Goal: Information Seeking & Learning: Learn about a topic

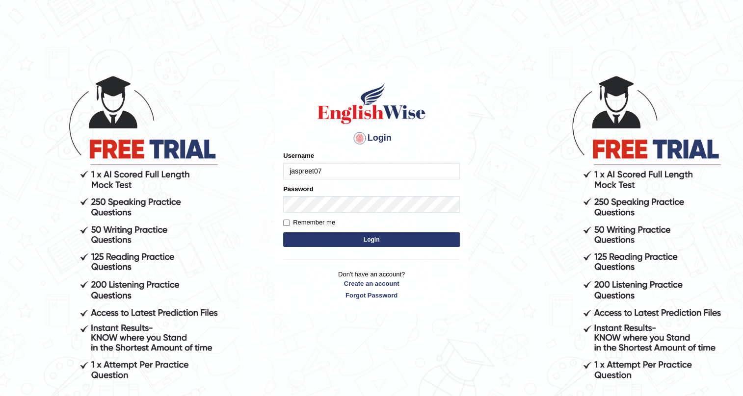
type input "jaspreet07"
click at [388, 239] on button "Login" at bounding box center [371, 240] width 177 height 15
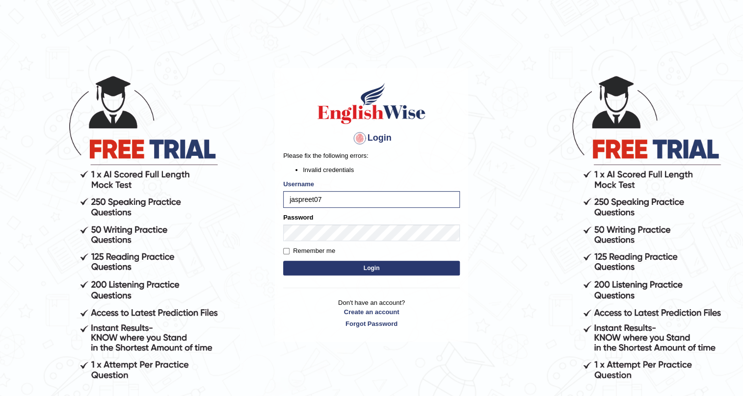
click at [336, 271] on button "Login" at bounding box center [371, 268] width 177 height 15
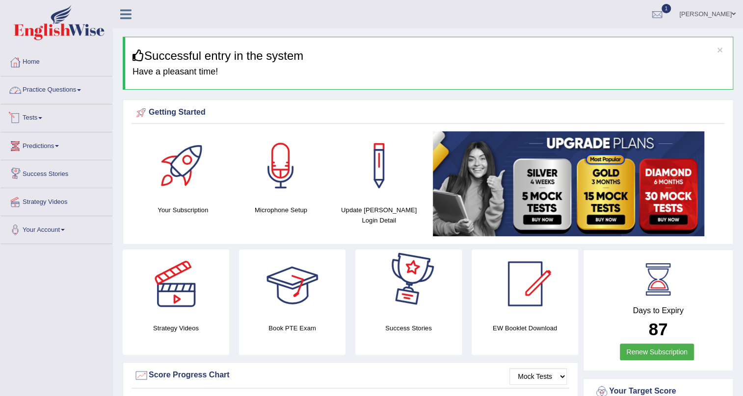
click at [69, 87] on link "Practice Questions" at bounding box center [56, 89] width 112 height 25
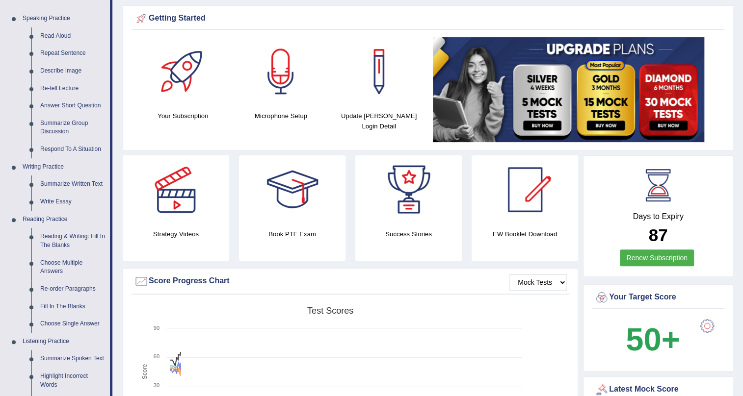
scroll to position [89, 0]
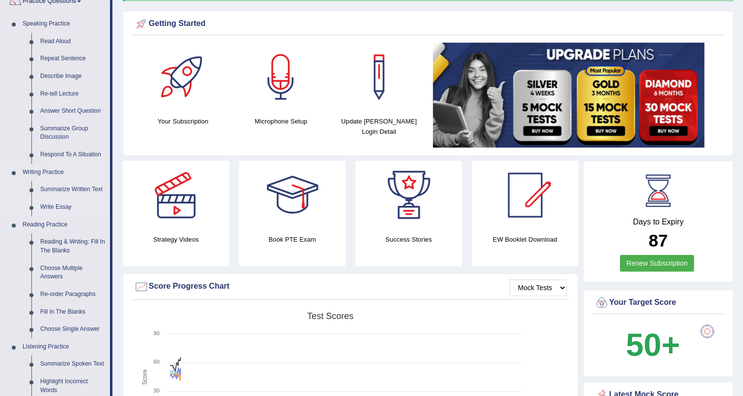
click at [63, 209] on link "Write Essay" at bounding box center [73, 208] width 74 height 18
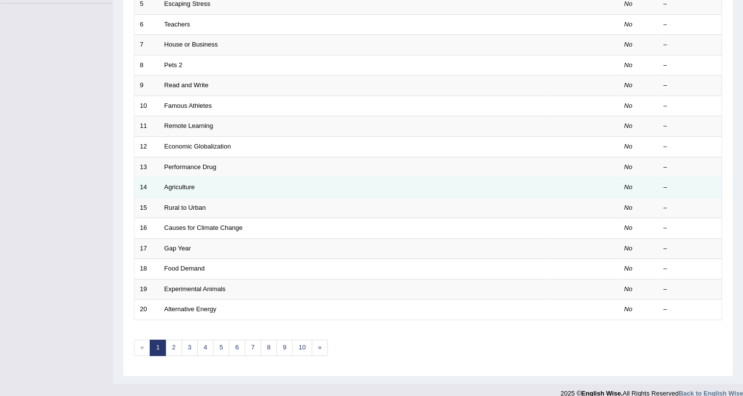
scroll to position [252, 0]
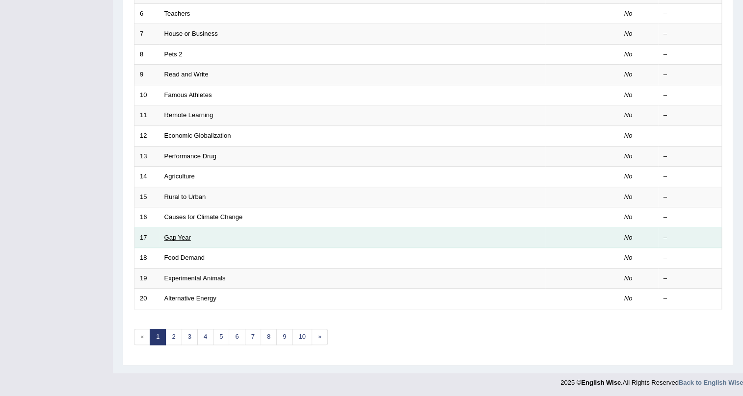
click at [183, 238] on link "Gap Year" at bounding box center [177, 237] width 26 height 7
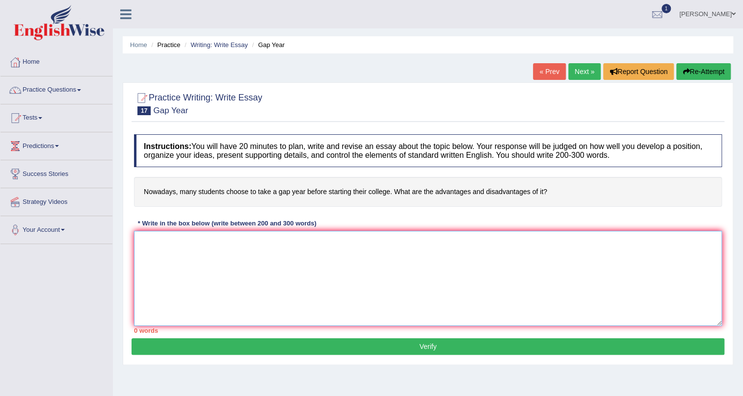
click at [247, 294] on textarea at bounding box center [428, 278] width 588 height 95
click at [543, 71] on link "« Prev" at bounding box center [549, 71] width 32 height 17
click at [67, 91] on link "Practice Questions" at bounding box center [56, 89] width 112 height 25
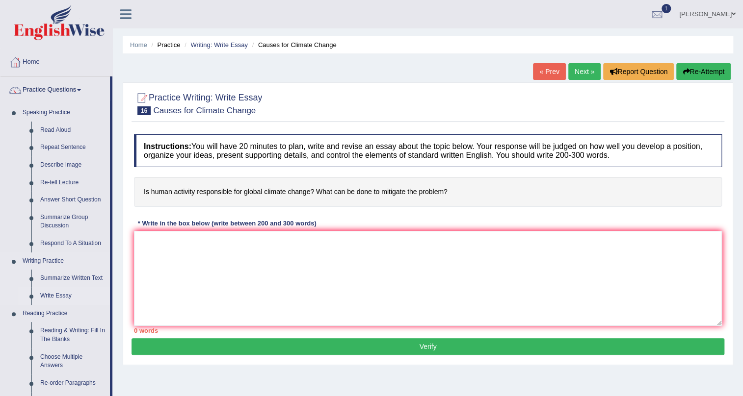
click at [66, 296] on link "Write Essay" at bounding box center [73, 296] width 74 height 18
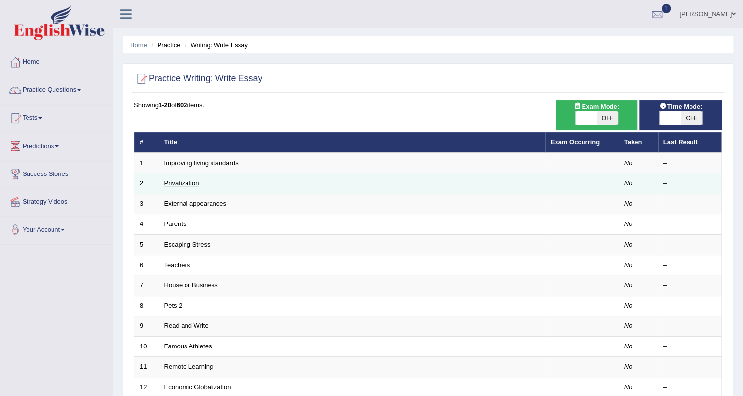
click at [183, 183] on link "Privatization" at bounding box center [181, 183] width 35 height 7
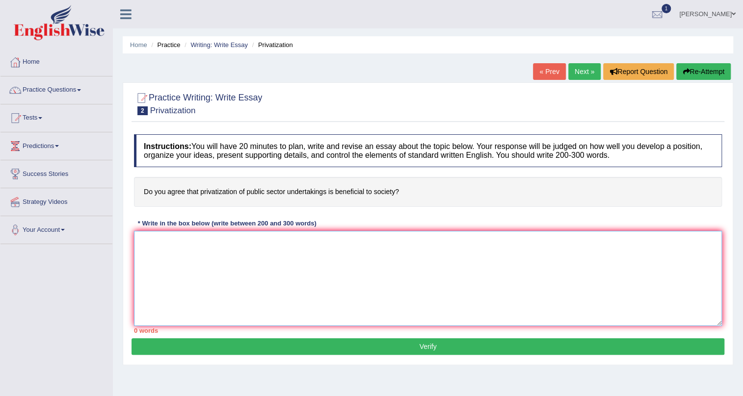
click at [279, 280] on textarea at bounding box center [428, 278] width 588 height 95
type textarea "t"
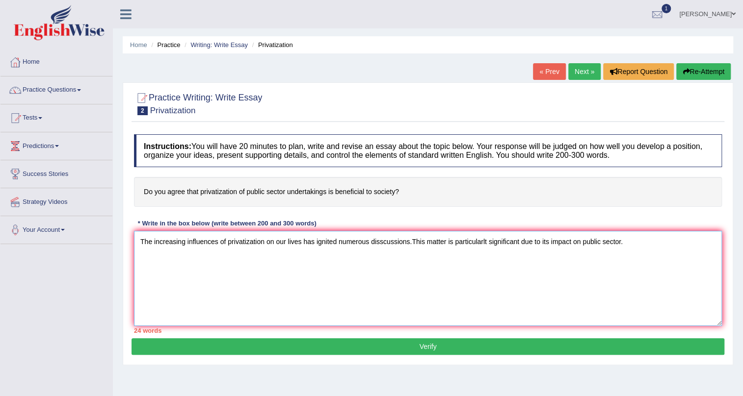
type textarea "The increasing influences of privatization on our lives has ignited numerous di…"
drag, startPoint x: 628, startPoint y: 239, endPoint x: 632, endPoint y: 243, distance: 5.6
click at [632, 243] on textarea "The increasing influences of privatization on our lives has ignited numerous di…" at bounding box center [428, 278] width 588 height 95
type textarea "The increasing influences of privatization on our lives has ignited numerous di…"
click at [238, 343] on button "Verify" at bounding box center [427, 347] width 593 height 17
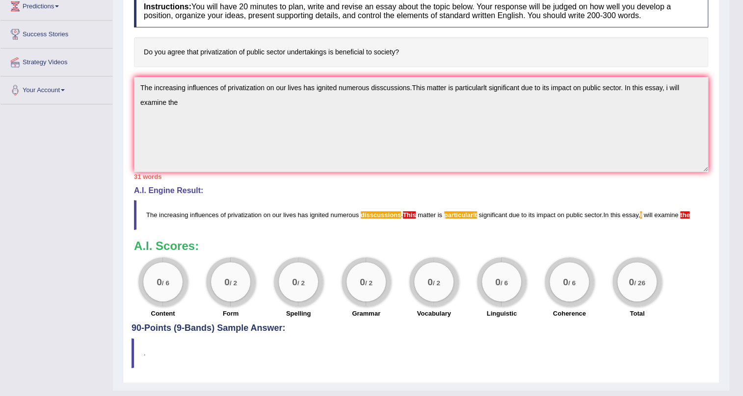
scroll to position [158, 0]
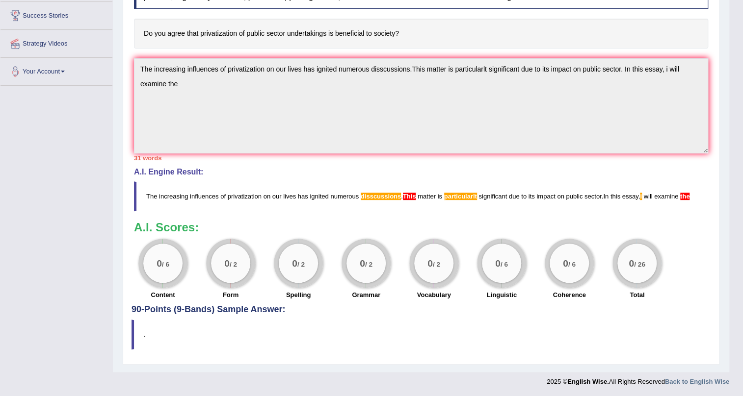
click at [270, 313] on h4 "90-Points (9-Bands) Sample Answer:" at bounding box center [420, 142] width 579 height 346
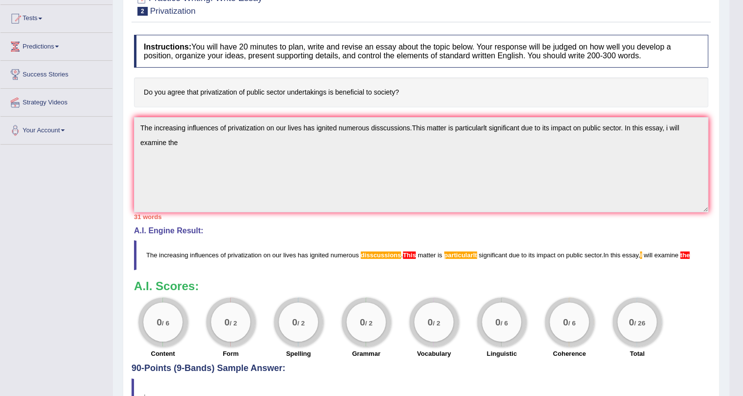
scroll to position [0, 0]
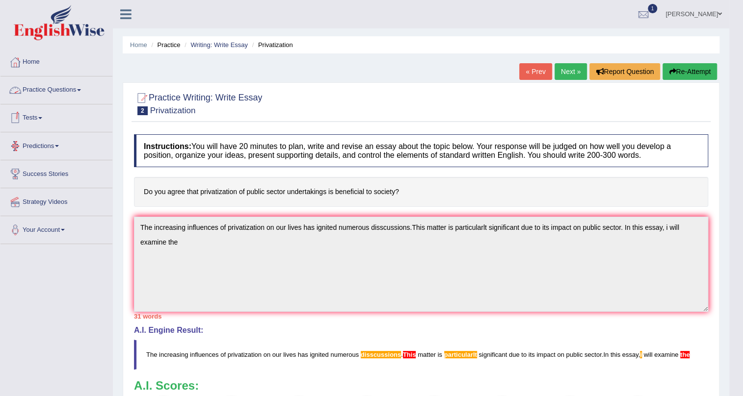
click at [66, 84] on link "Practice Questions" at bounding box center [56, 89] width 112 height 25
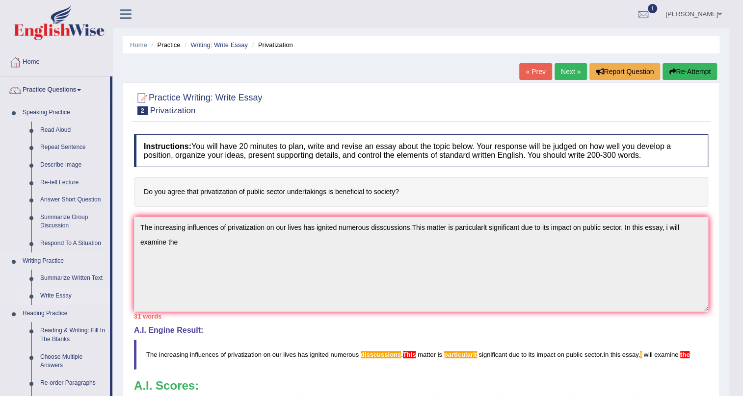
click at [57, 293] on link "Write Essay" at bounding box center [73, 296] width 74 height 18
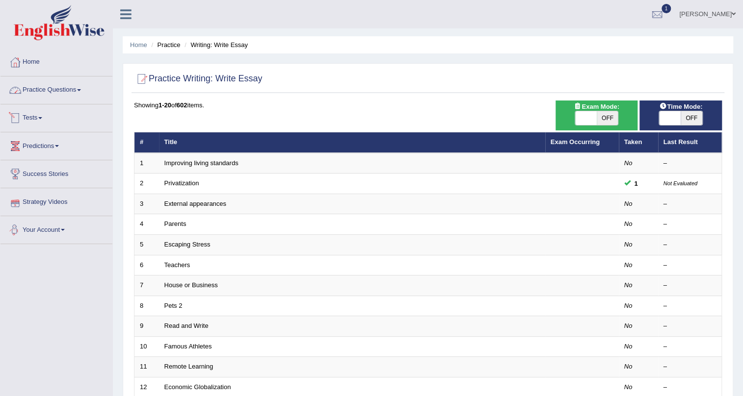
click at [64, 87] on link "Practice Questions" at bounding box center [56, 89] width 112 height 25
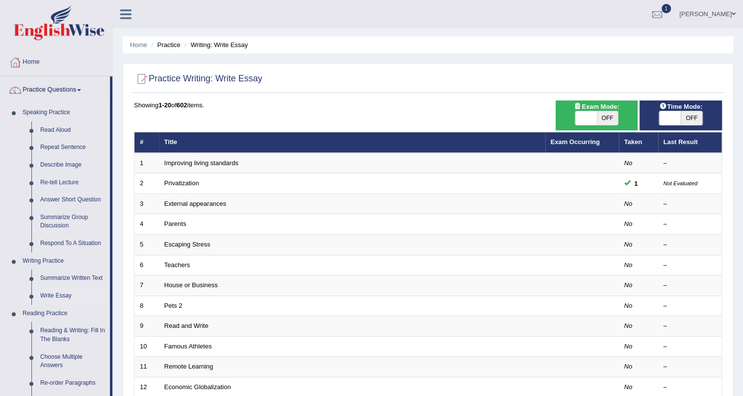
click at [40, 69] on link "Home" at bounding box center [56, 61] width 112 height 25
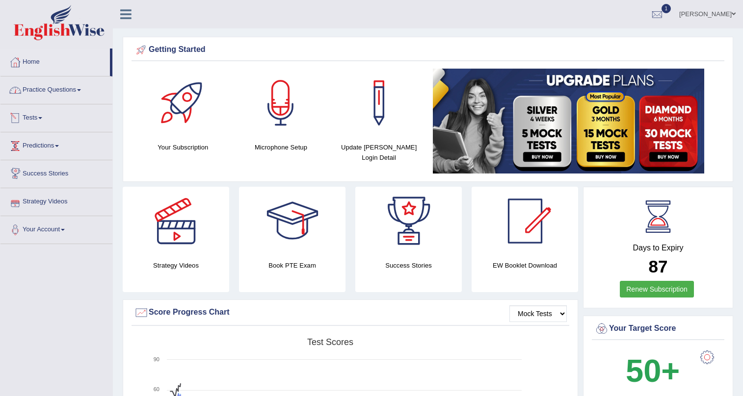
click at [49, 88] on link "Practice Questions" at bounding box center [56, 89] width 112 height 25
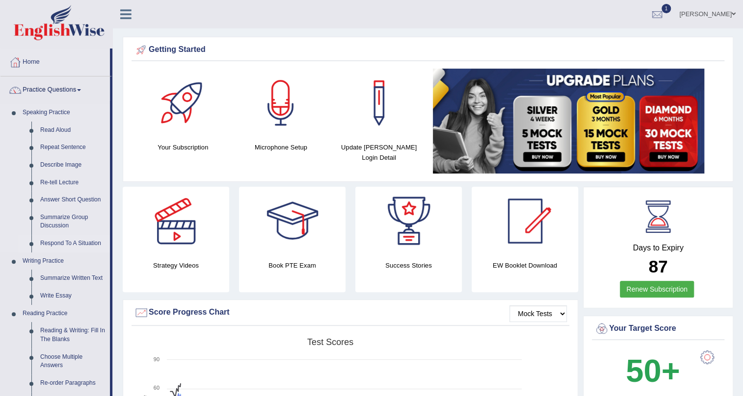
scroll to position [44, 0]
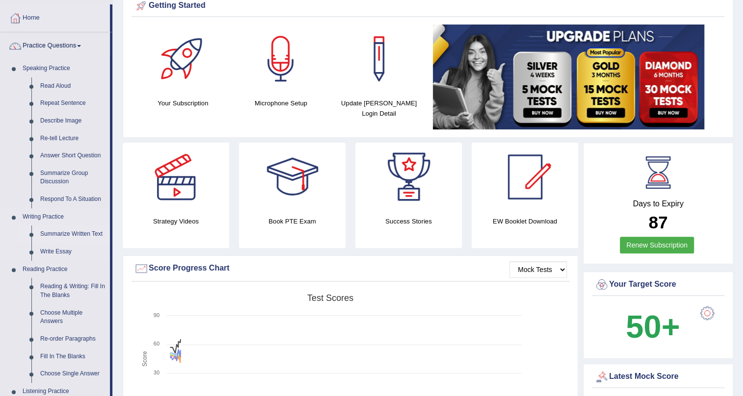
click at [69, 236] on link "Summarize Written Text" at bounding box center [73, 235] width 74 height 18
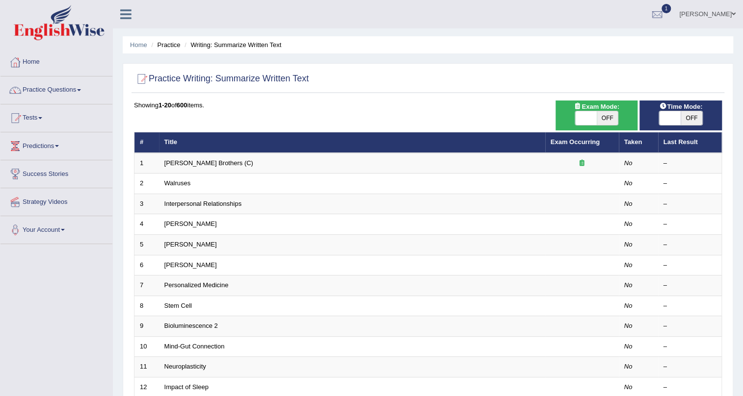
drag, startPoint x: 600, startPoint y: 120, endPoint x: 609, endPoint y: 120, distance: 8.8
click at [602, 120] on span "OFF" at bounding box center [608, 118] width 22 height 14
checkbox input "true"
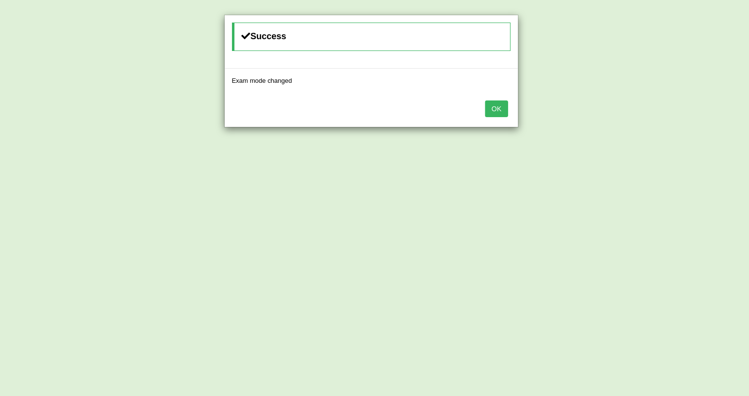
click at [503, 107] on button "OK" at bounding box center [496, 109] width 23 height 17
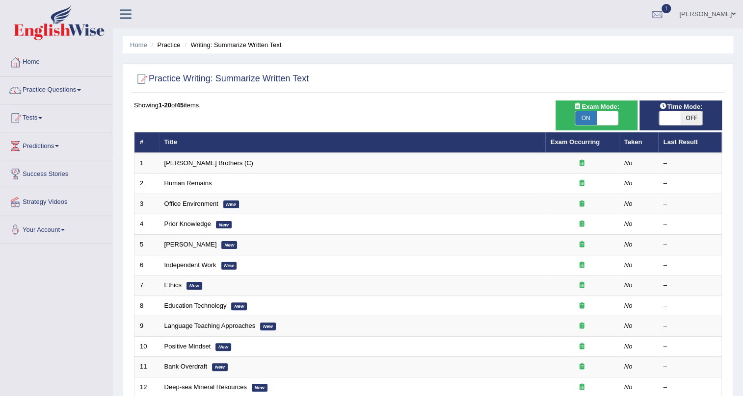
click at [679, 113] on span at bounding box center [670, 118] width 22 height 14
checkbox input "true"
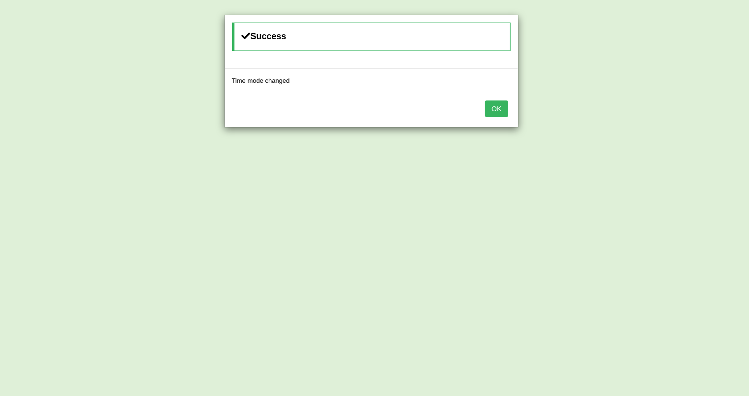
click at [498, 113] on button "OK" at bounding box center [496, 109] width 23 height 17
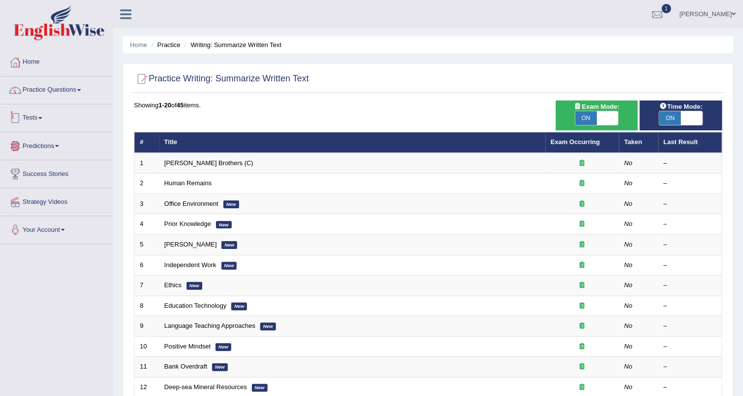
click at [63, 92] on link "Practice Questions" at bounding box center [56, 89] width 112 height 25
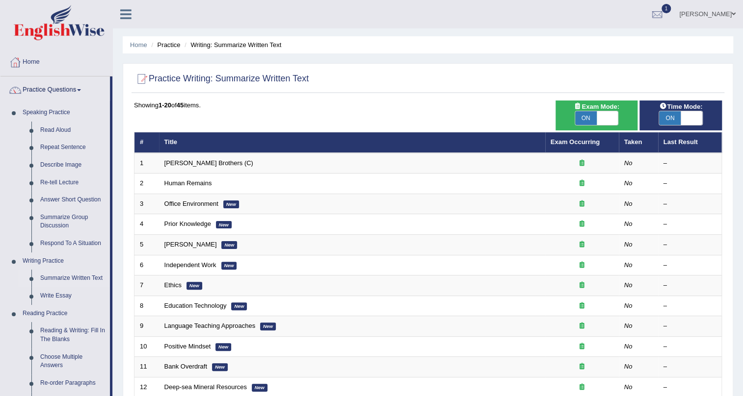
click at [63, 94] on link "Practice Questions" at bounding box center [54, 89] width 109 height 25
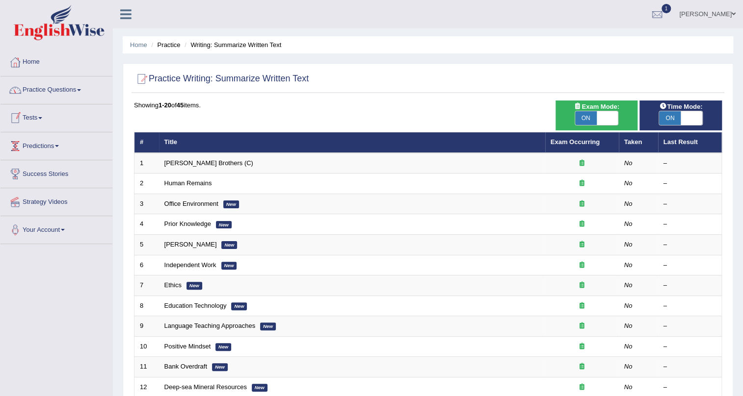
click at [64, 96] on link "Practice Questions" at bounding box center [56, 89] width 112 height 25
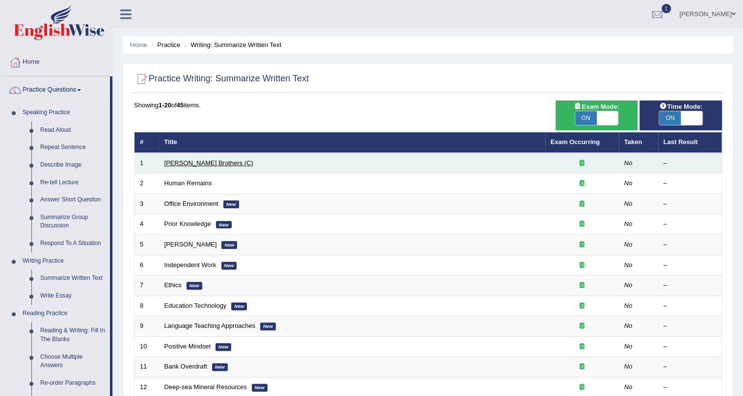
click at [199, 162] on link "[PERSON_NAME] Brothers (C)" at bounding box center [208, 162] width 89 height 7
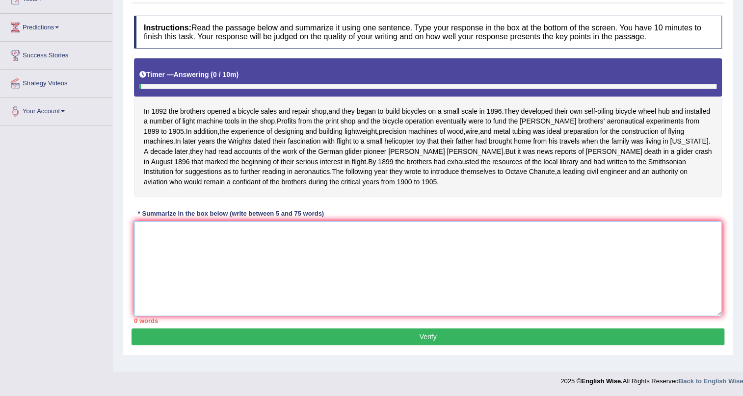
click at [272, 279] on textarea at bounding box center [428, 268] width 588 height 95
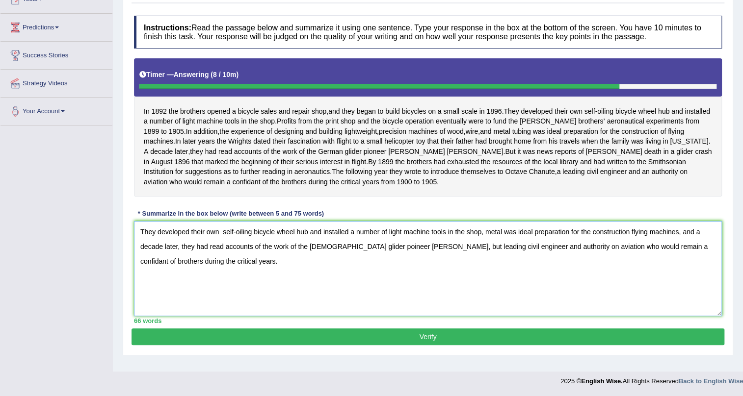
click at [221, 242] on textarea "They developed their own self-oiling bicycle wheel hub and installed a number o…" at bounding box center [428, 268] width 588 height 95
type textarea "They developed their own self-oiling bicycle wheel hub and installed a number o…"
click at [440, 345] on button "Verify" at bounding box center [427, 337] width 593 height 17
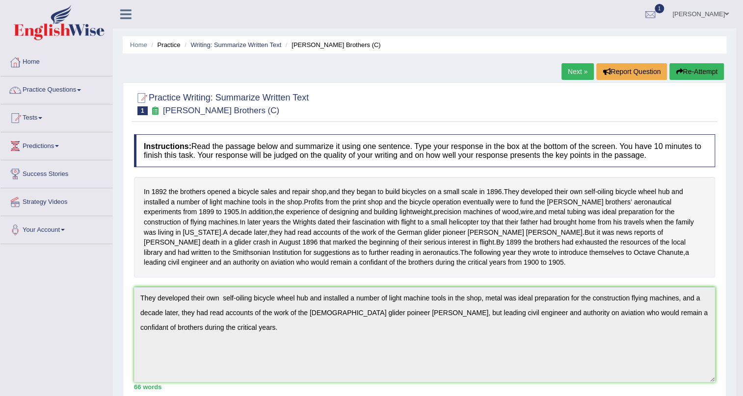
click at [571, 67] on link "Next »" at bounding box center [577, 71] width 32 height 17
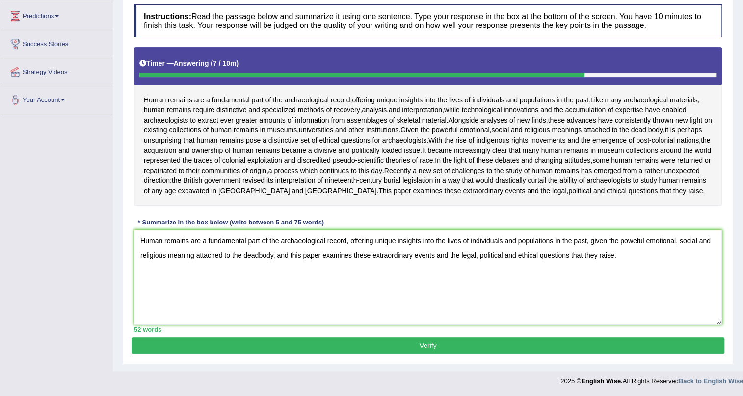
type textarea "Human remains are a fundamental part of the archaeological record, offering uni…"
click at [387, 346] on button "Verify" at bounding box center [427, 346] width 593 height 17
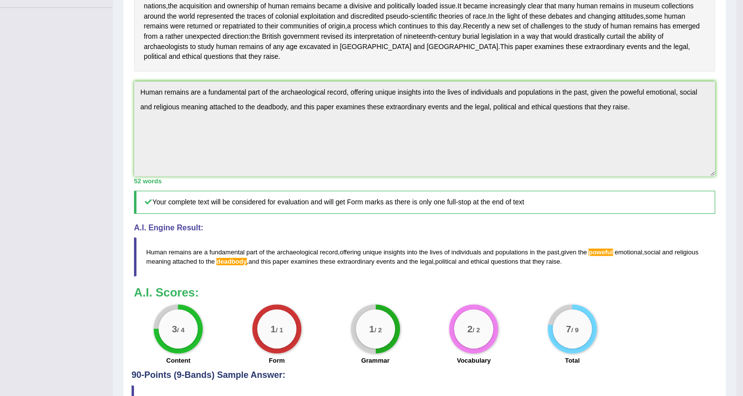
scroll to position [252, 0]
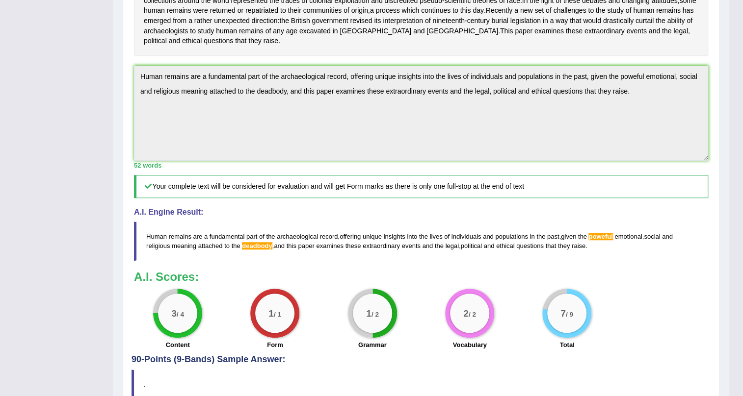
click at [606, 240] on span "poweful" at bounding box center [600, 236] width 24 height 7
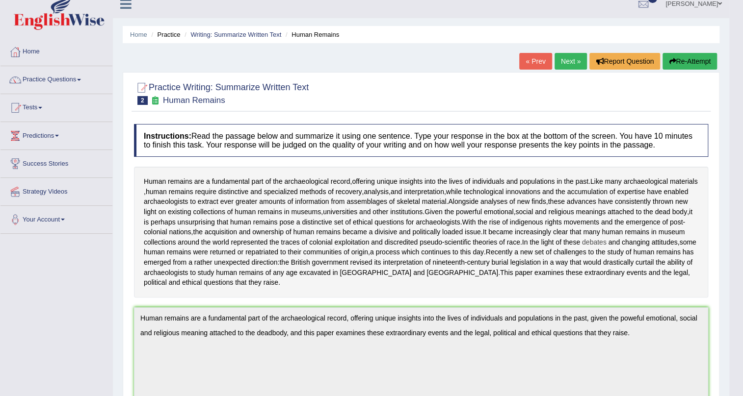
scroll to position [0, 0]
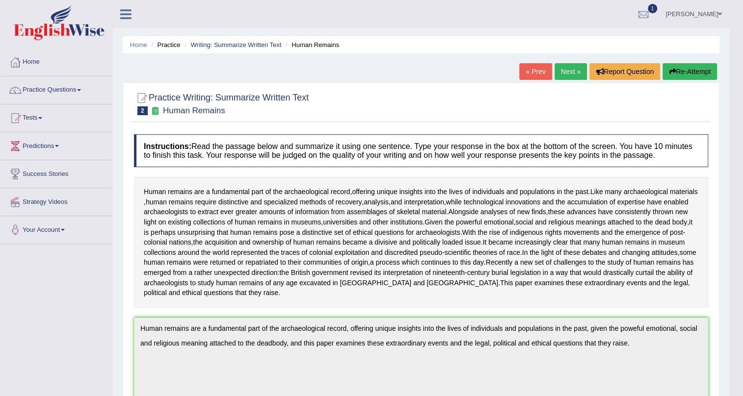
click at [564, 74] on link "Next »" at bounding box center [570, 71] width 32 height 17
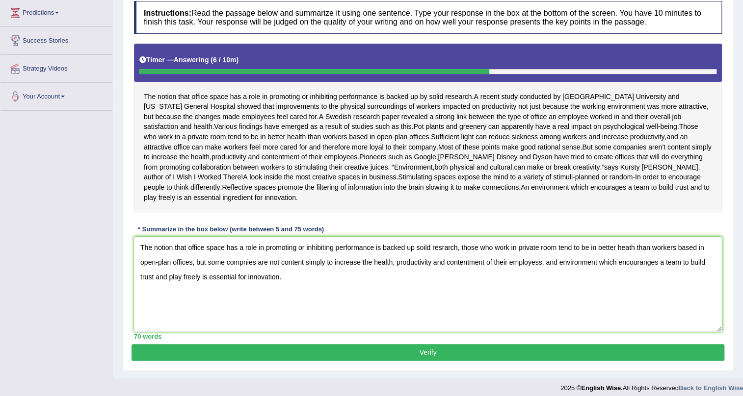
click at [137, 260] on textarea "The notion that office space has a role in promoting or inhibiting performance …" at bounding box center [428, 284] width 588 height 95
click at [417, 257] on textarea "The notion that office space has a role in promoting or inhibiting performance …" at bounding box center [428, 284] width 588 height 95
click at [243, 275] on textarea "The notion that office space has a role in promoting or inhibiting performance …" at bounding box center [428, 284] width 588 height 95
click at [286, 286] on textarea "The notion that office space has a role in promoting or inhibiting performance …" at bounding box center [428, 284] width 588 height 95
type textarea "The notion that office space has a role in promoting or inhibiting performance …"
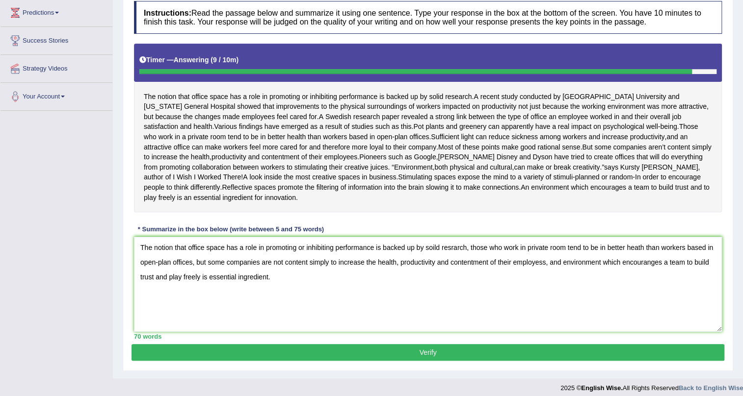
click at [288, 360] on button "Verify" at bounding box center [427, 352] width 593 height 17
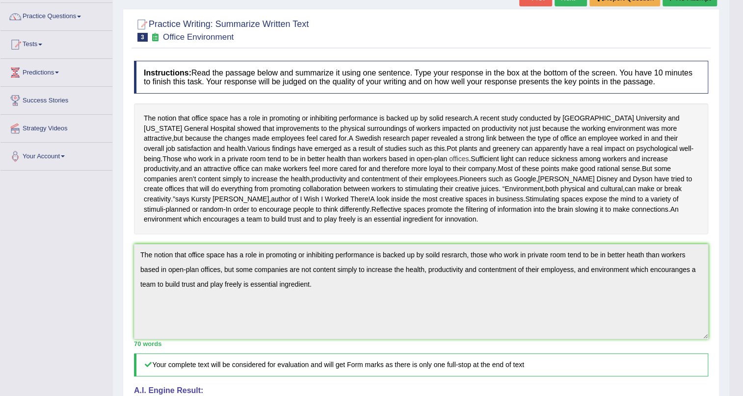
scroll to position [163, 0]
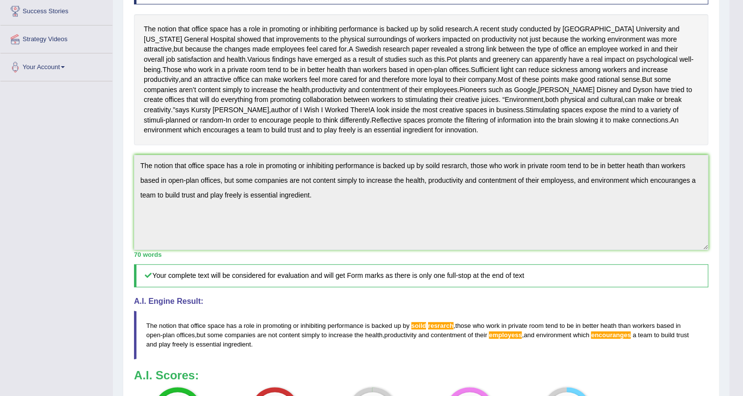
click at [446, 330] on span "resrarch" at bounding box center [441, 325] width 26 height 7
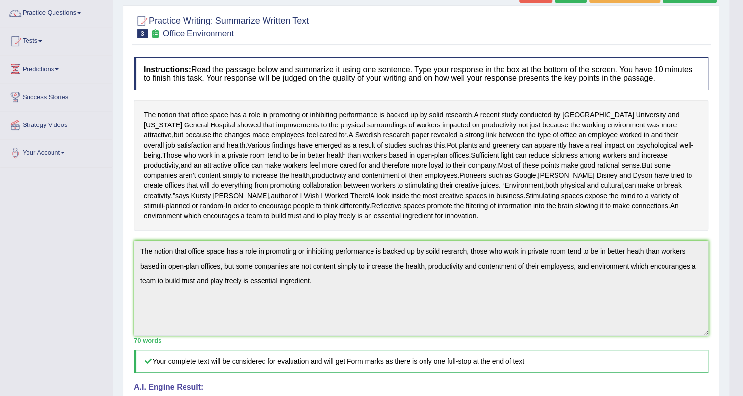
scroll to position [0, 0]
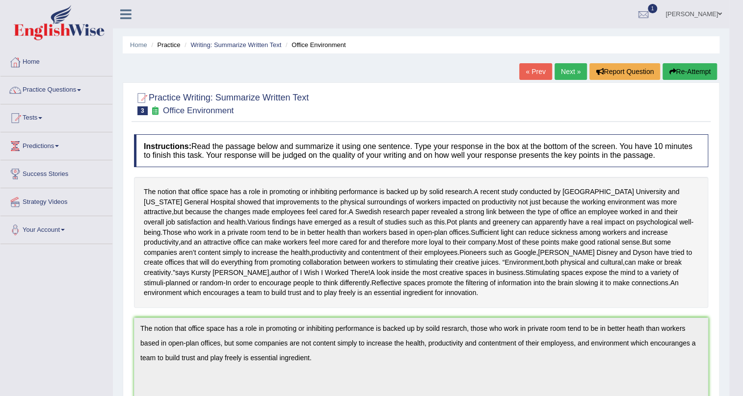
click at [573, 68] on link "Next »" at bounding box center [570, 71] width 32 height 17
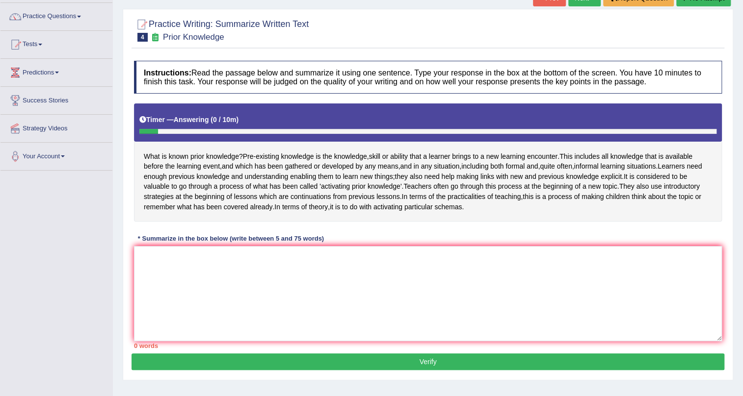
scroll to position [118, 0]
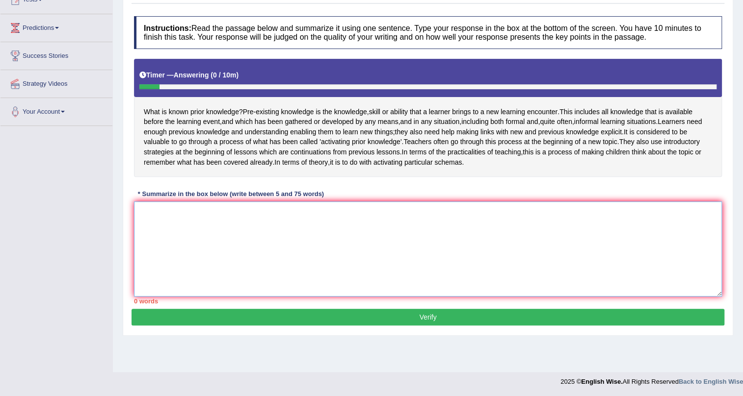
click at [202, 257] on textarea at bounding box center [428, 249] width 588 height 95
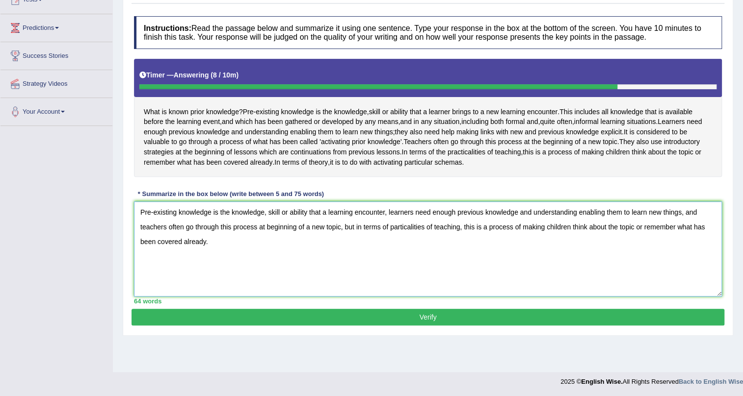
click at [355, 224] on textarea "Pre-existing knowledge is the knowledge, skill or ability that a learning encou…" at bounding box center [428, 249] width 588 height 95
type textarea "Pre-existing knowledge is the knowledge, skill or ability that a learner encoun…"
click at [436, 324] on button "Verify" at bounding box center [427, 317] width 593 height 17
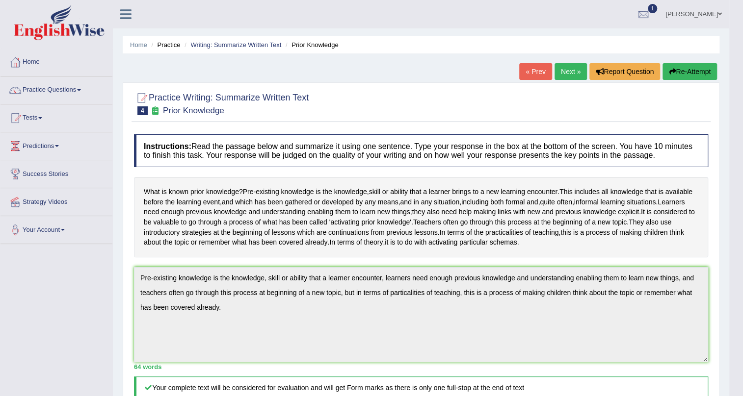
scroll to position [0, 0]
click at [570, 75] on link "Next »" at bounding box center [570, 71] width 32 height 17
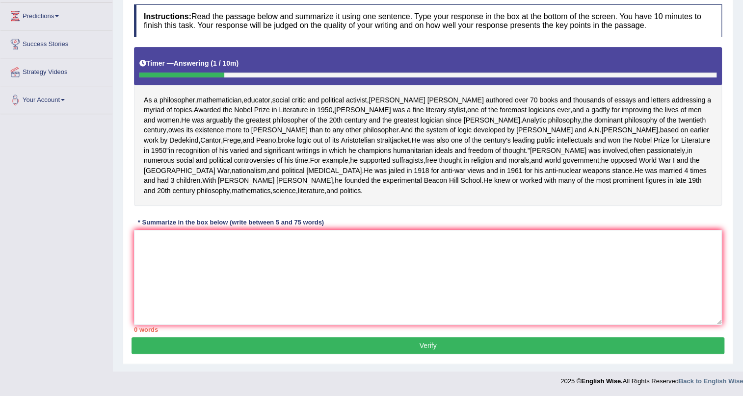
scroll to position [170, 0]
click at [280, 273] on textarea at bounding box center [428, 277] width 588 height 95
type textarea "A"
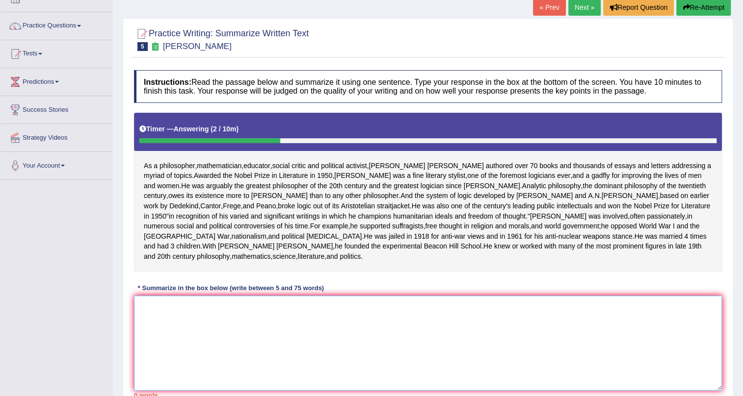
scroll to position [0, 0]
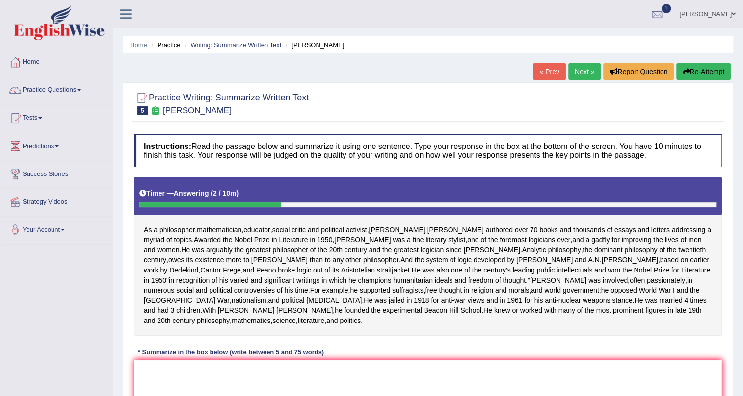
click at [694, 71] on button "Re-Attempt" at bounding box center [703, 71] width 54 height 17
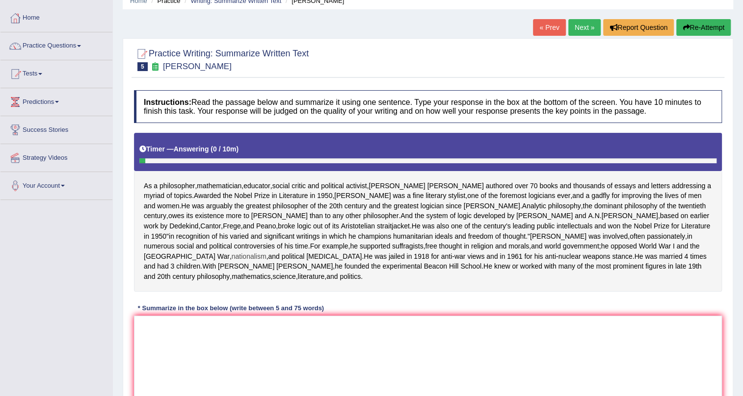
scroll to position [89, 0]
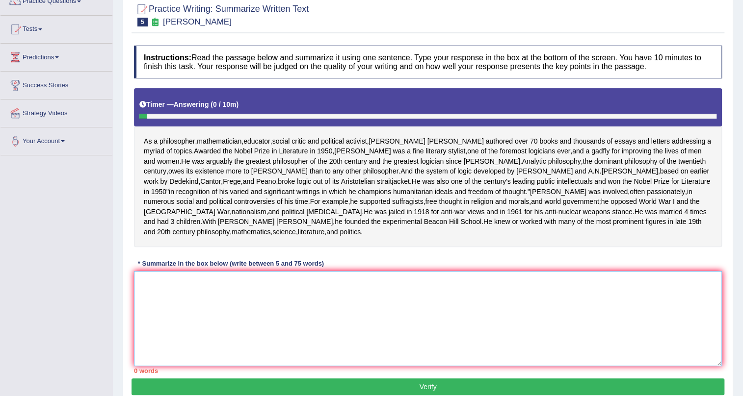
click at [213, 344] on textarea at bounding box center [428, 318] width 588 height 95
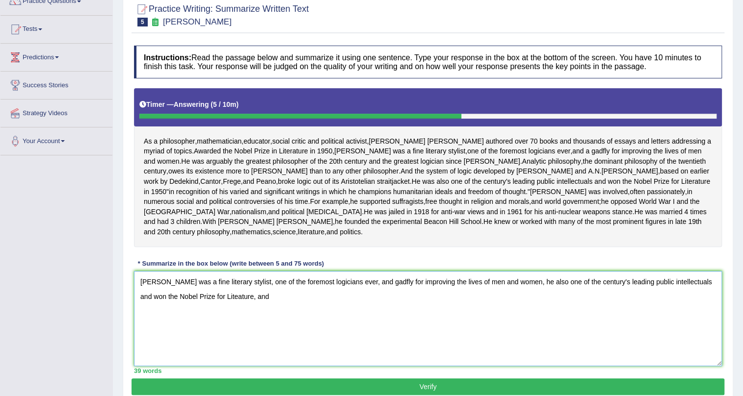
scroll to position [133, 0]
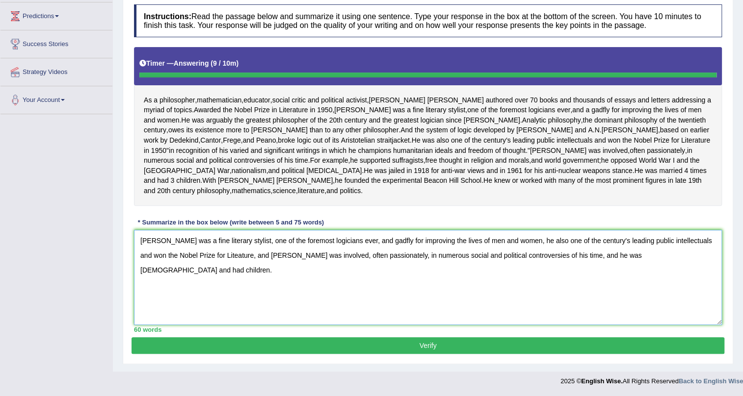
type textarea "[PERSON_NAME] was a fine literary stylist, one of the foremost logicians ever, …"
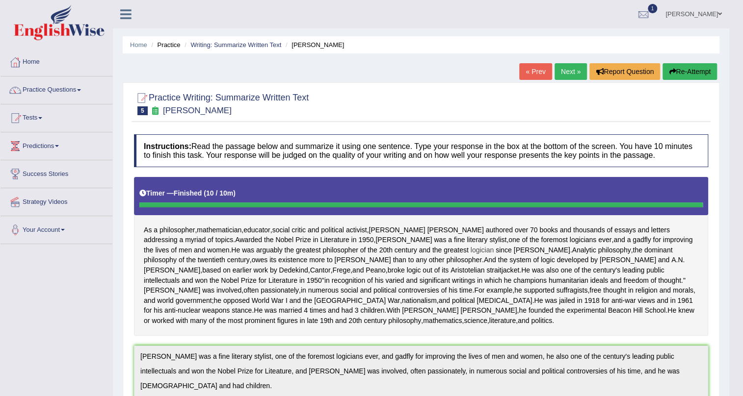
scroll to position [0, 0]
click at [560, 66] on link "Next »" at bounding box center [570, 71] width 32 height 17
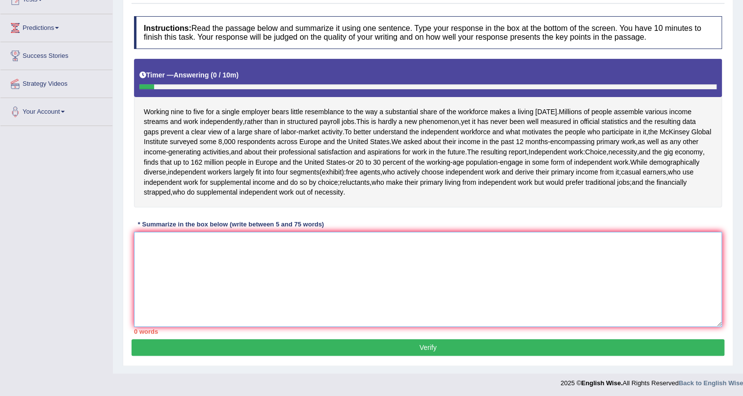
click at [236, 281] on textarea at bounding box center [428, 279] width 588 height 95
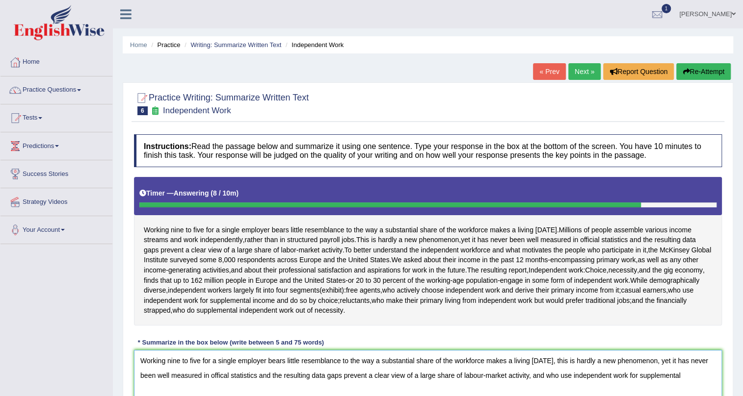
type textarea "Working nine to five for a single employer bears little resemblance to the way …"
click at [549, 77] on link "« Prev" at bounding box center [549, 71] width 32 height 17
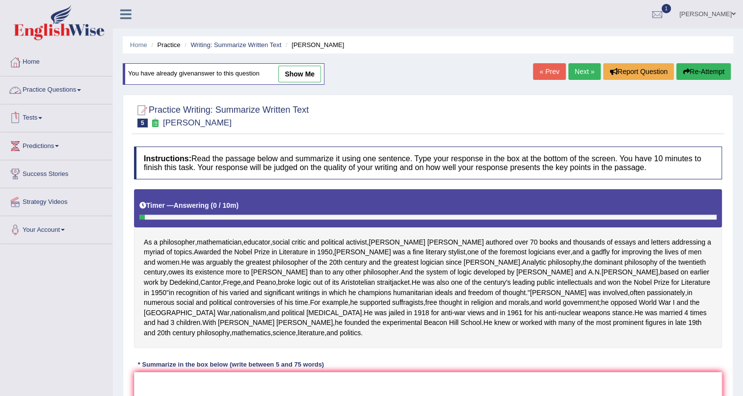
click at [64, 86] on link "Practice Questions" at bounding box center [56, 89] width 112 height 25
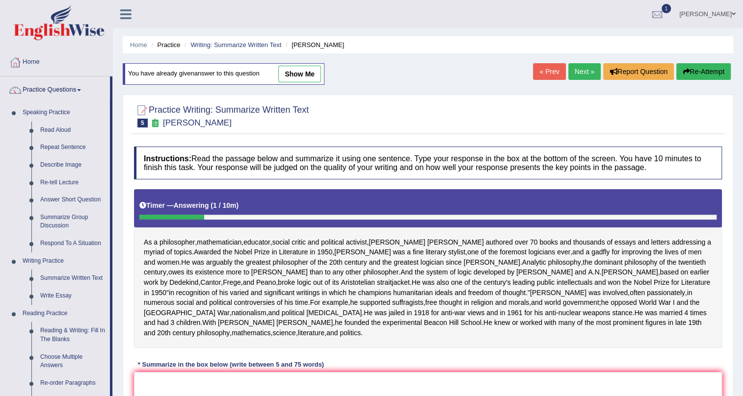
click at [303, 77] on link "show me" at bounding box center [299, 74] width 43 height 17
type textarea "Russell was a fine literary stylist, one of the foremost logicians ever, and ga…"
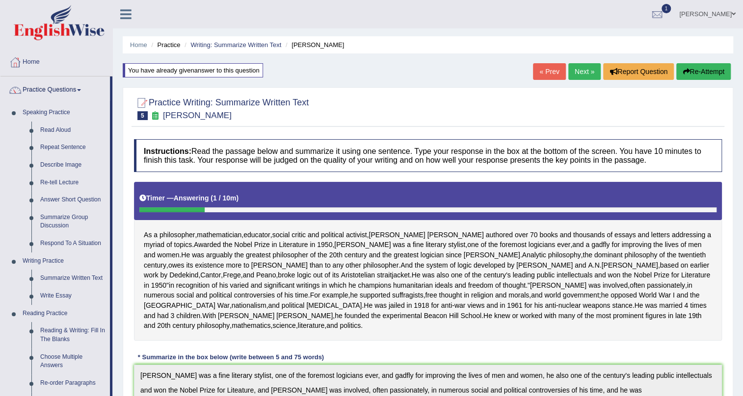
click at [576, 73] on link "Next »" at bounding box center [584, 71] width 32 height 17
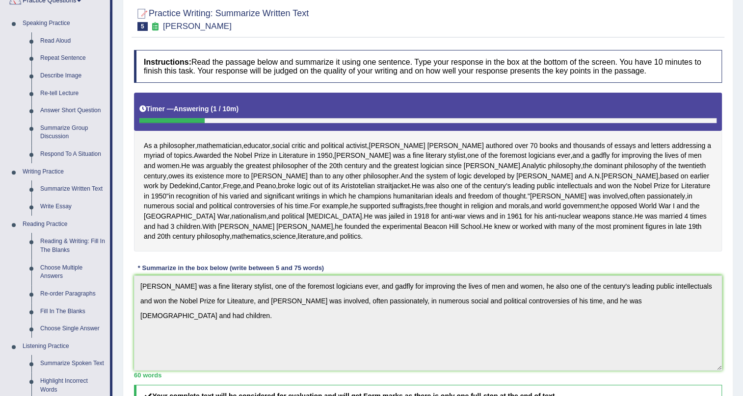
scroll to position [89, 0]
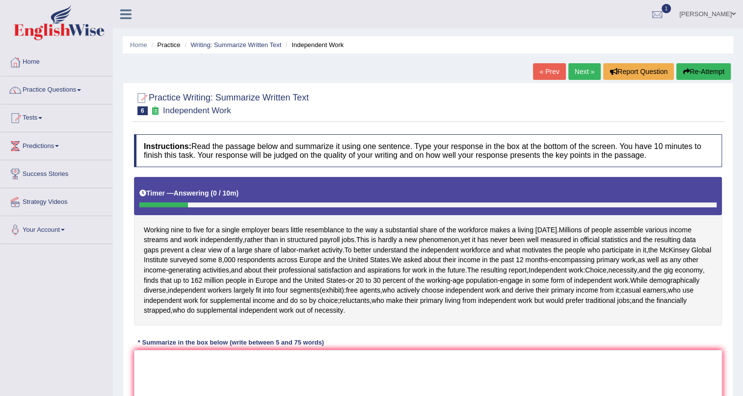
click at [548, 77] on link "« Prev" at bounding box center [549, 71] width 32 height 17
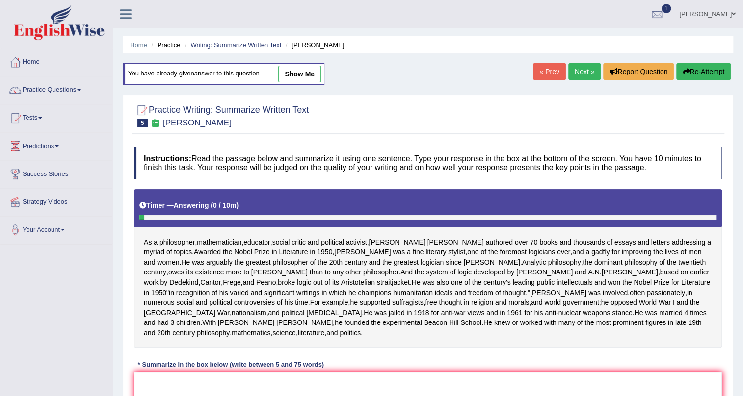
click at [574, 64] on link "Next »" at bounding box center [584, 71] width 32 height 17
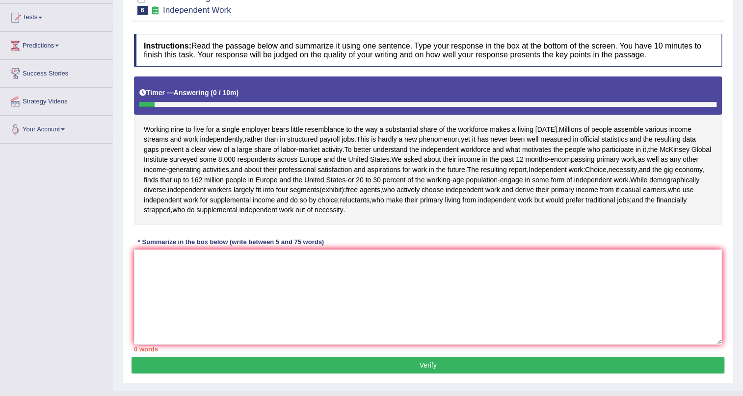
scroll to position [119, 0]
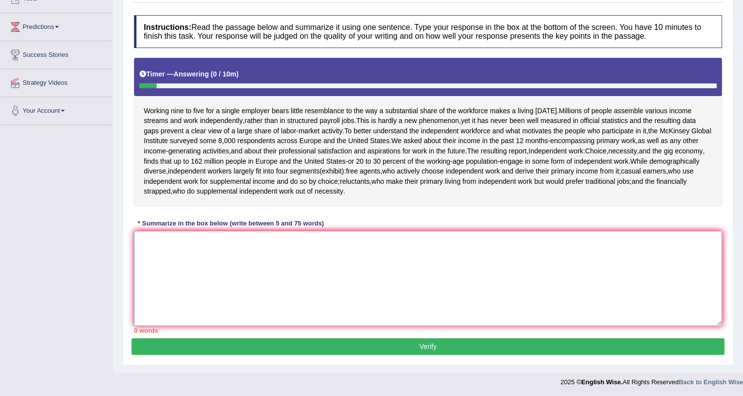
click at [350, 288] on textarea at bounding box center [428, 278] width 588 height 95
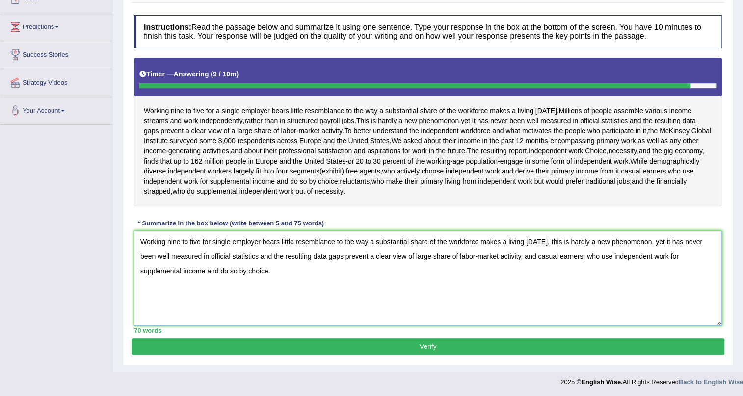
type textarea "Working nine to five for single employer bears little resemblance to the way a …"
click at [334, 349] on button "Verify" at bounding box center [427, 347] width 593 height 17
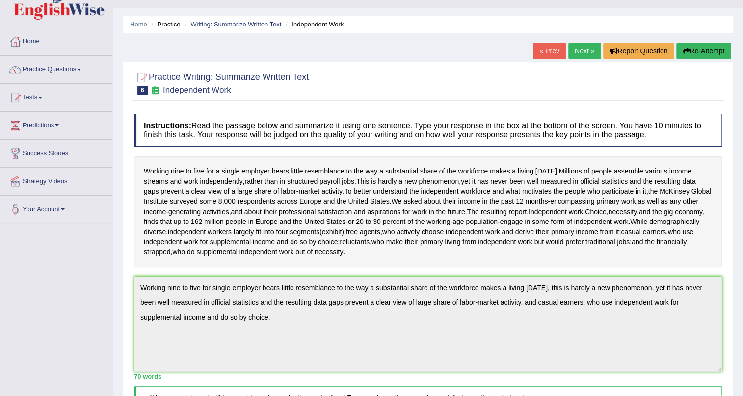
scroll to position [0, 0]
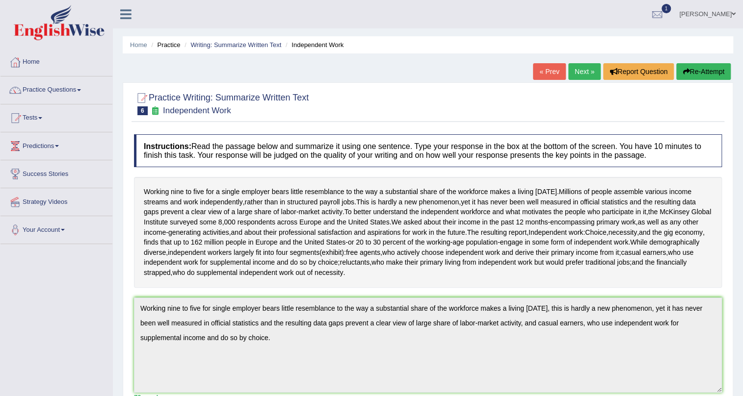
click at [574, 69] on link "Next »" at bounding box center [584, 71] width 32 height 17
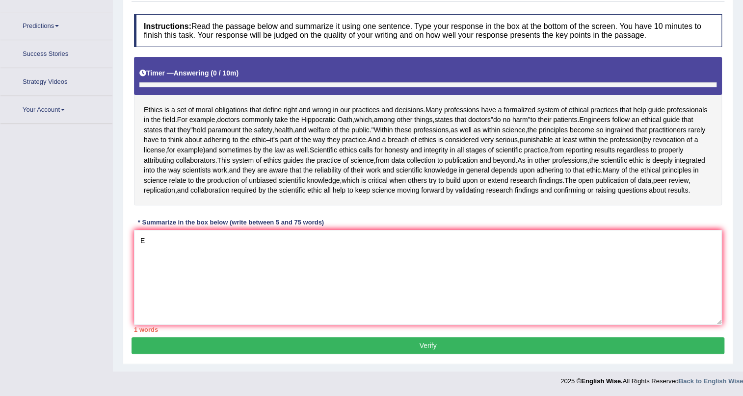
scroll to position [130, 0]
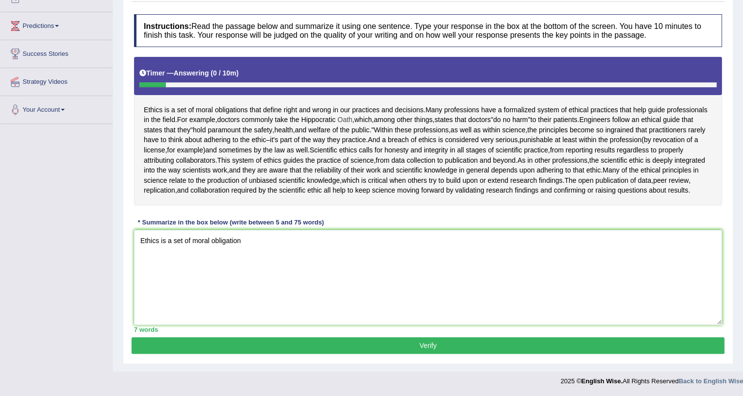
type textarea "Ethics is a set of moral obligation"
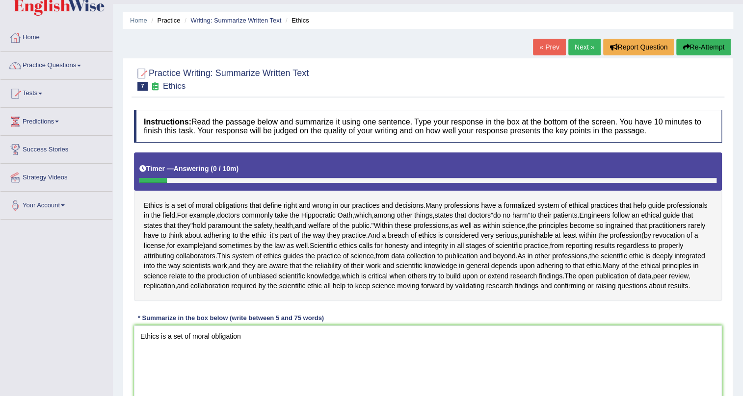
scroll to position [0, 0]
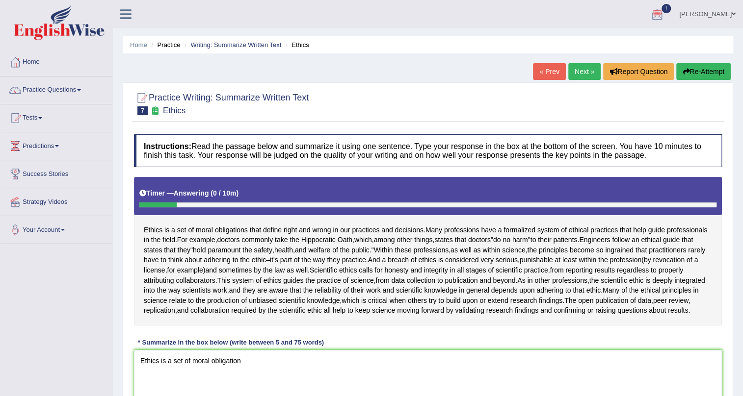
click at [580, 75] on link "Next »" at bounding box center [584, 71] width 32 height 17
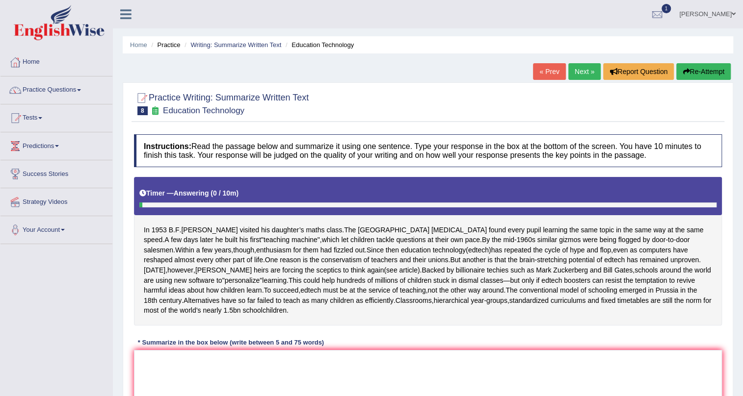
click at [578, 68] on link "Next »" at bounding box center [584, 71] width 32 height 17
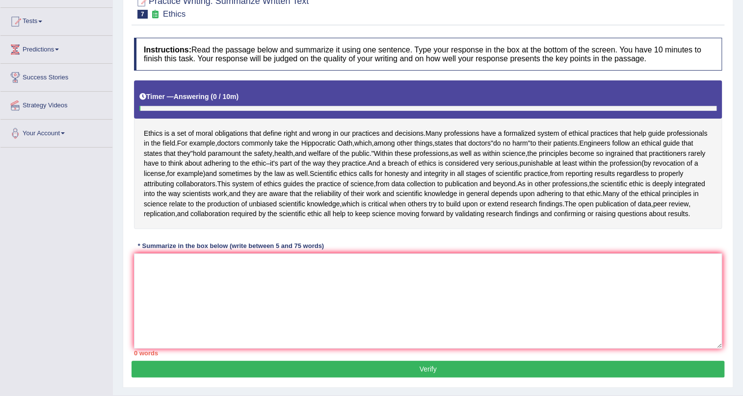
scroll to position [130, 0]
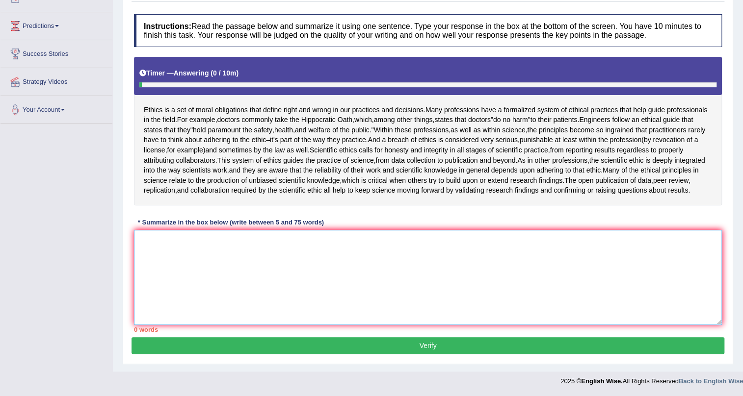
click at [351, 283] on textarea at bounding box center [428, 277] width 588 height 95
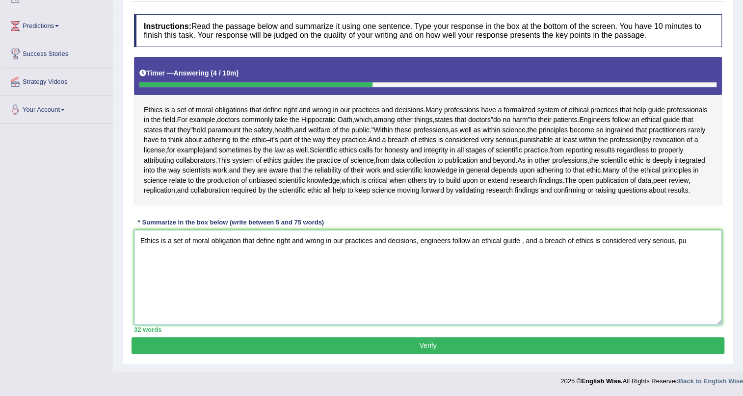
click at [524, 243] on textarea "Ethics is a set of moral obligation that define right and wrong in our practice…" at bounding box center [428, 277] width 588 height 95
click at [690, 243] on textarea "Ethics is a set of moral obligation that define right and wrong in our practice…" at bounding box center [428, 277] width 588 height 95
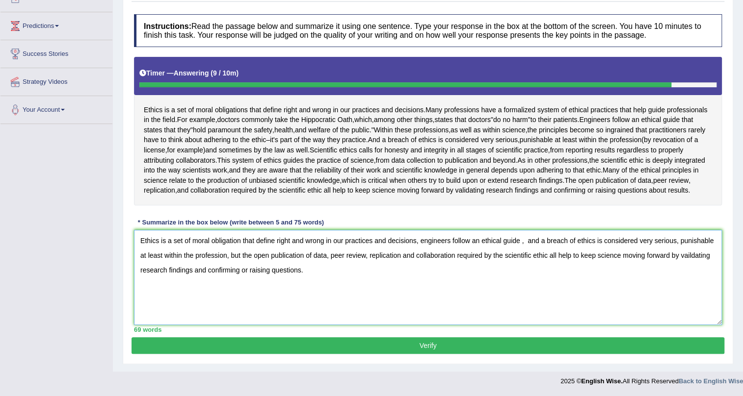
click at [525, 242] on textarea "Ethics is a set of moral obligation that define right and wrong in our practice…" at bounding box center [428, 277] width 588 height 95
type textarea "Ethics is a set of moral obligation that define right and wrong in our practice…"
click at [585, 352] on button "Verify" at bounding box center [427, 346] width 593 height 17
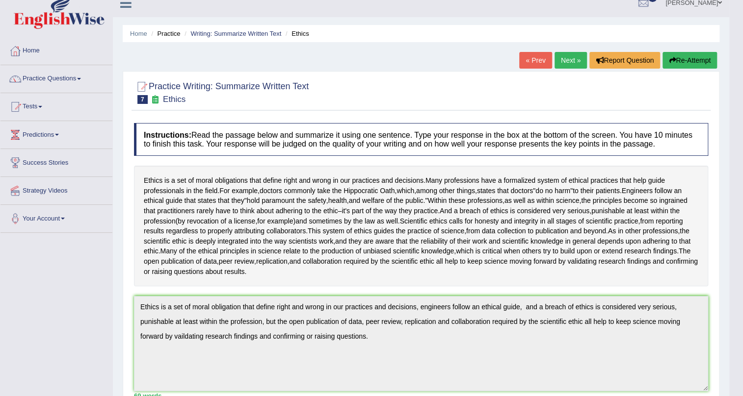
scroll to position [0, 0]
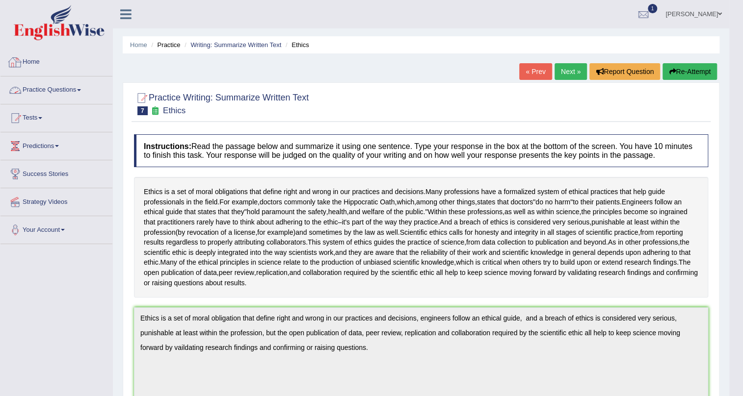
click at [60, 96] on link "Practice Questions" at bounding box center [56, 89] width 112 height 25
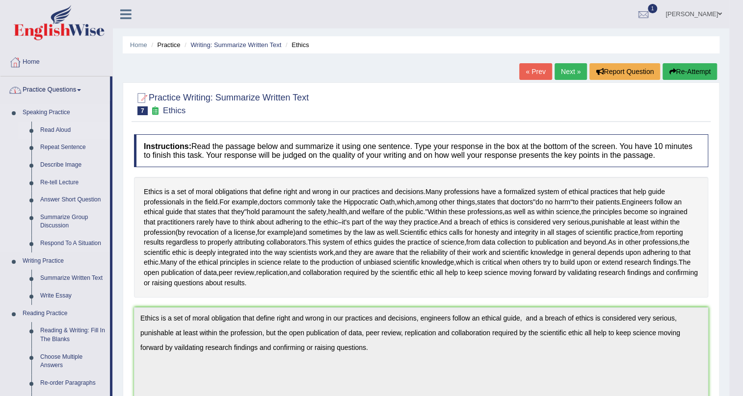
click at [72, 132] on link "Read Aloud" at bounding box center [73, 131] width 74 height 18
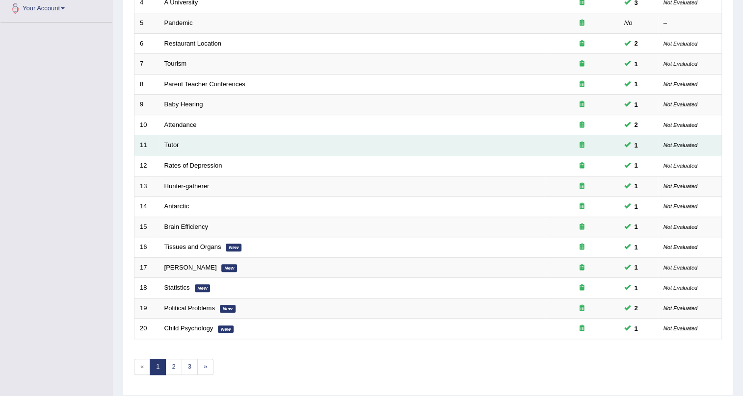
scroll to position [252, 0]
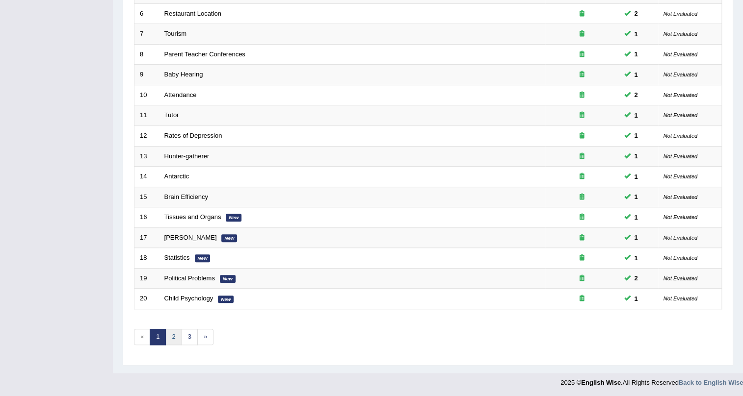
click at [167, 338] on link "2" at bounding box center [173, 337] width 16 height 16
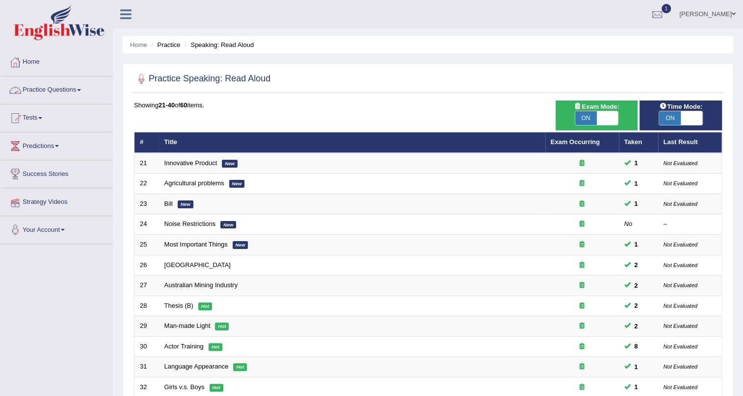
click at [61, 84] on link "Practice Questions" at bounding box center [56, 89] width 112 height 25
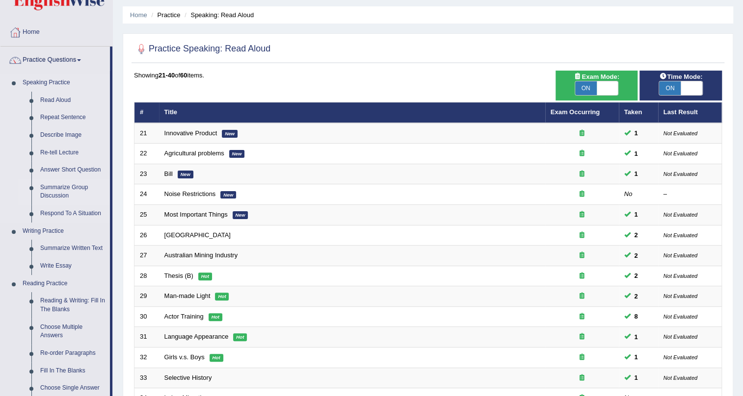
scroll to position [44, 0]
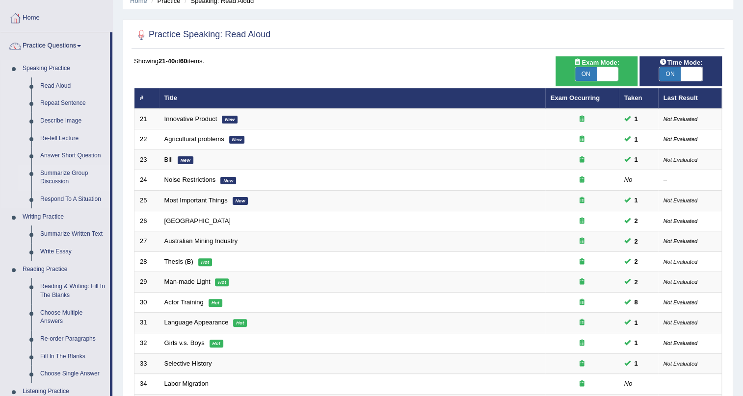
click at [78, 178] on link "Summarize Group Discussion" at bounding box center [73, 178] width 74 height 26
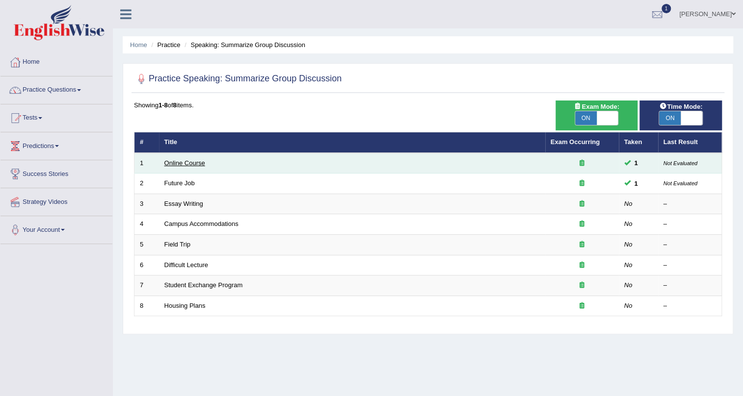
click at [189, 163] on link "Online Course" at bounding box center [184, 162] width 41 height 7
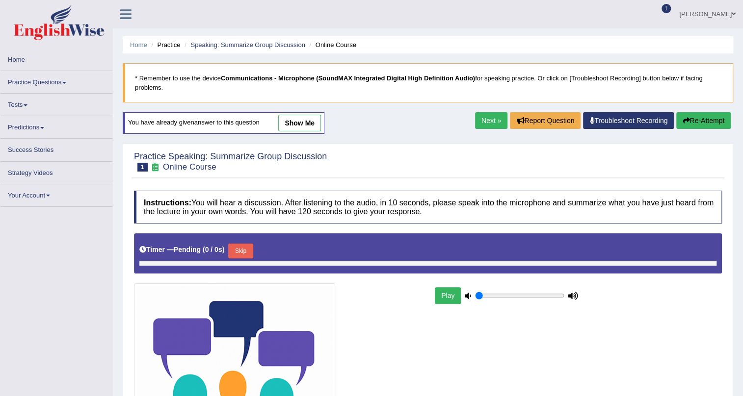
type input "0.75"
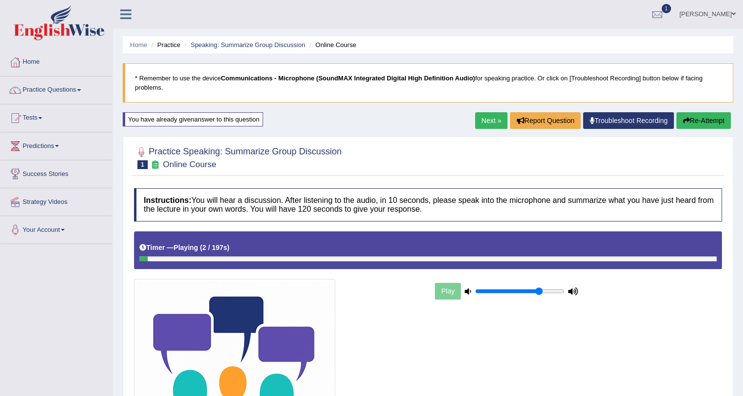
click at [711, 119] on button "Re-Attempt" at bounding box center [703, 120] width 54 height 17
click at [684, 122] on icon "button" at bounding box center [685, 120] width 7 height 7
click at [80, 89] on span at bounding box center [79, 90] width 4 height 2
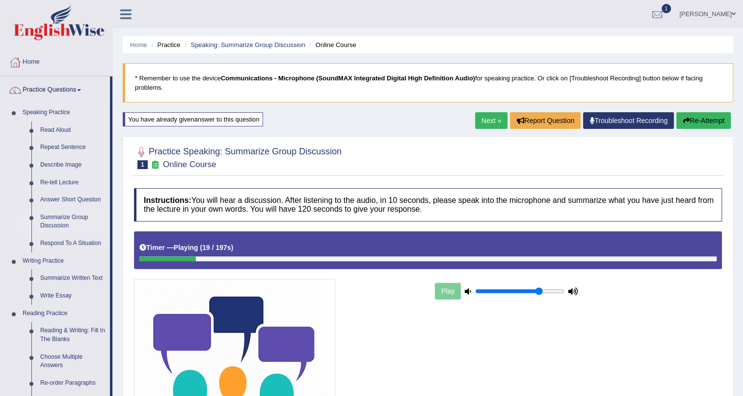
click at [76, 216] on link "Summarize Group Discussion" at bounding box center [73, 222] width 74 height 26
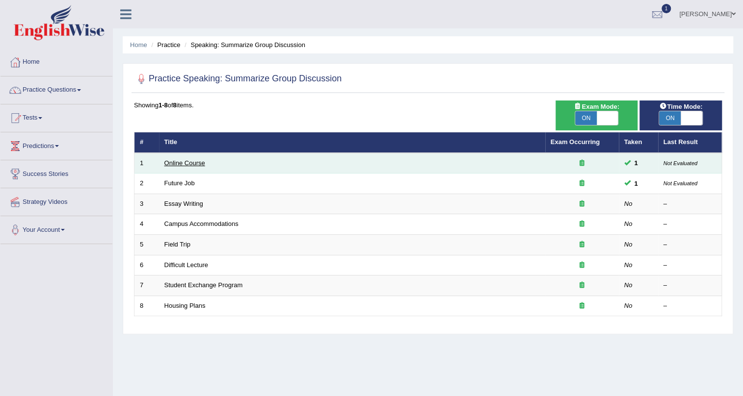
click at [191, 163] on link "Online Course" at bounding box center [184, 162] width 41 height 7
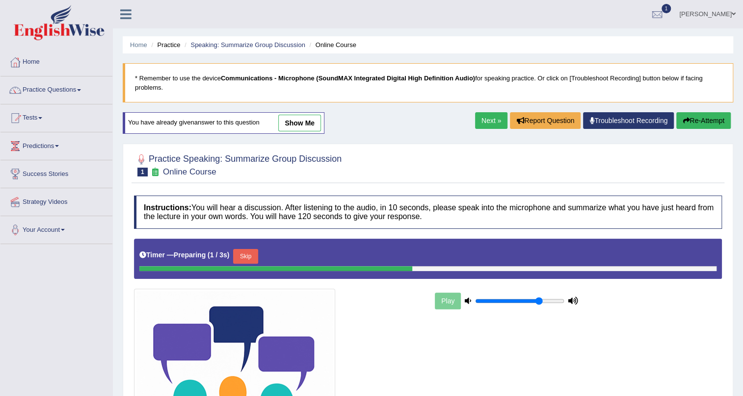
click at [304, 134] on div "You have already given answer to this question show me" at bounding box center [225, 127] width 204 height 31
click at [305, 125] on link "show me" at bounding box center [299, 123] width 43 height 17
click at [313, 127] on div "Home Practice Speaking: Summarize Group Discussion Online Course * Remember to …" at bounding box center [428, 270] width 630 height 541
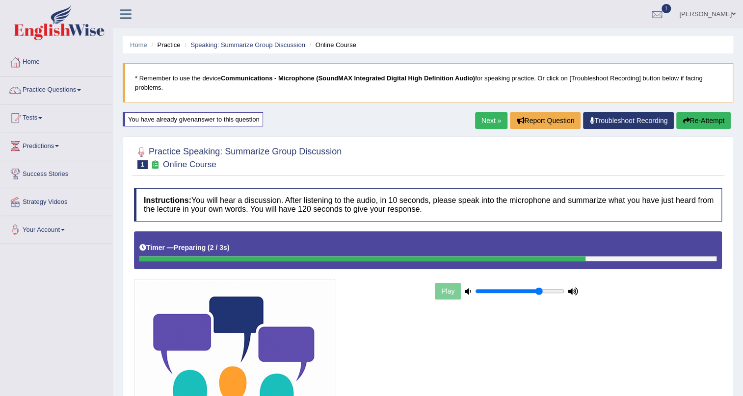
click at [692, 116] on button "Re-Attempt" at bounding box center [703, 120] width 54 height 17
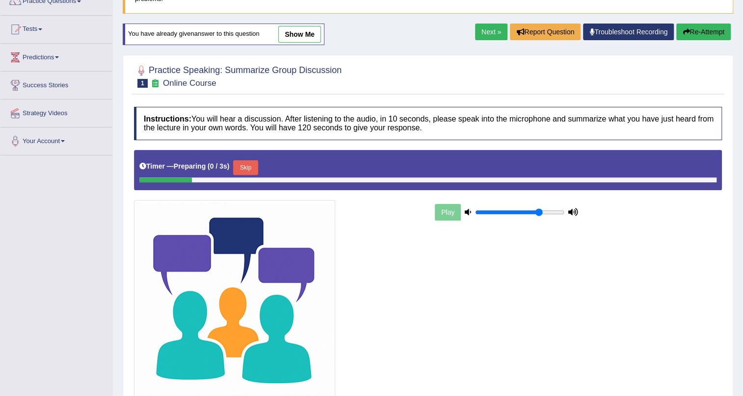
scroll to position [89, 0]
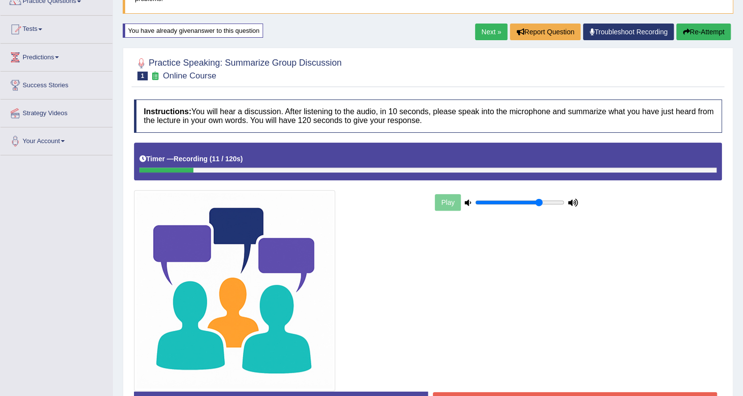
click at [712, 26] on button "Re-Attempt" at bounding box center [703, 32] width 54 height 17
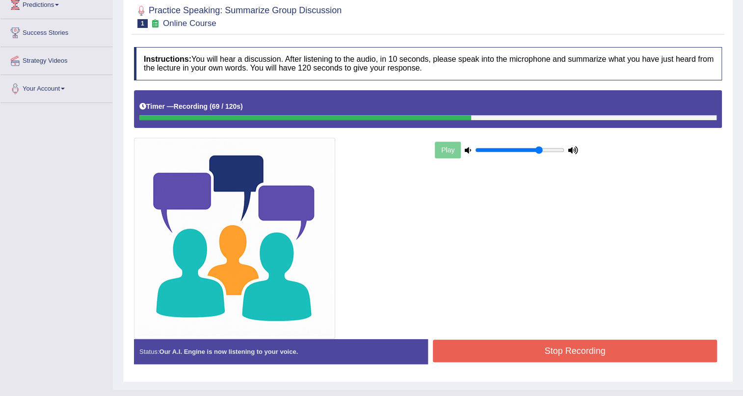
scroll to position [159, 0]
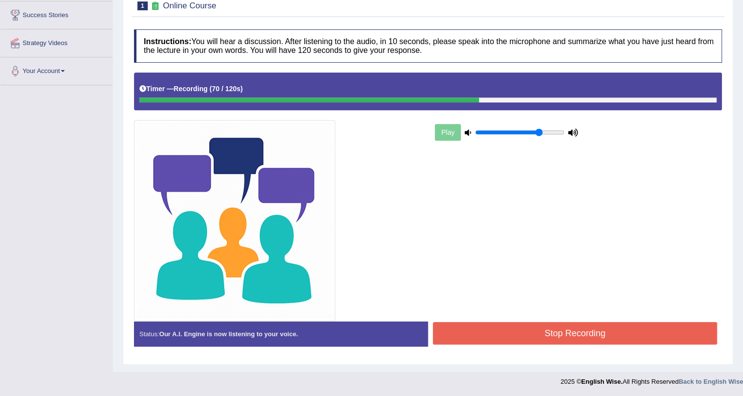
click at [560, 341] on button "Stop Recording" at bounding box center [575, 333] width 284 height 23
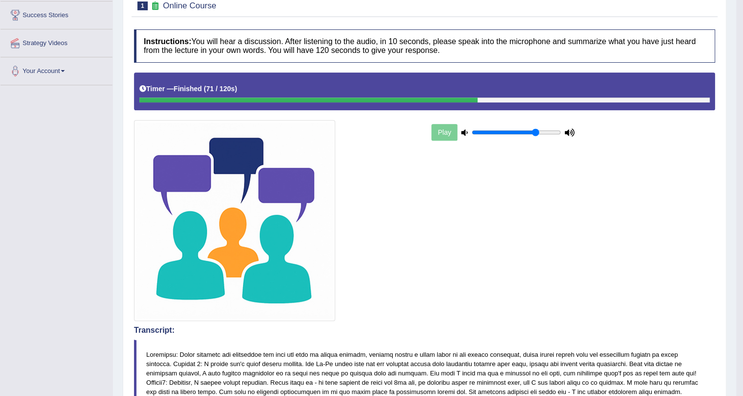
scroll to position [0, 0]
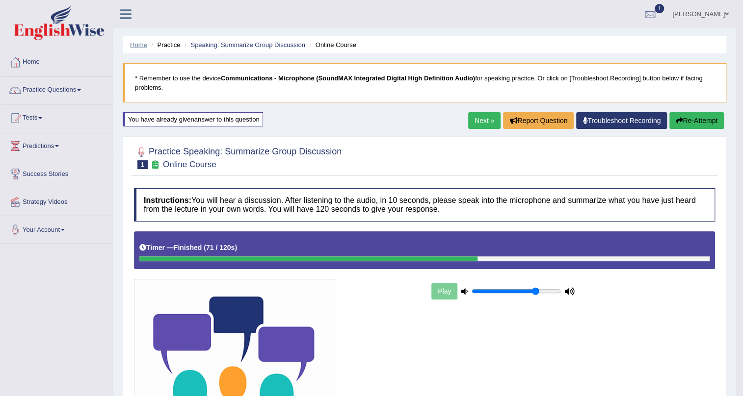
click at [133, 48] on link "Home" at bounding box center [138, 44] width 17 height 7
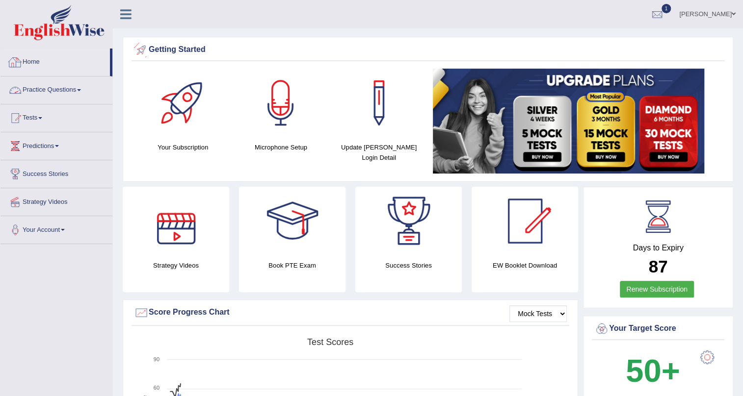
click at [43, 62] on link "Home" at bounding box center [54, 61] width 109 height 25
click at [68, 95] on link "Practice Questions" at bounding box center [56, 89] width 112 height 25
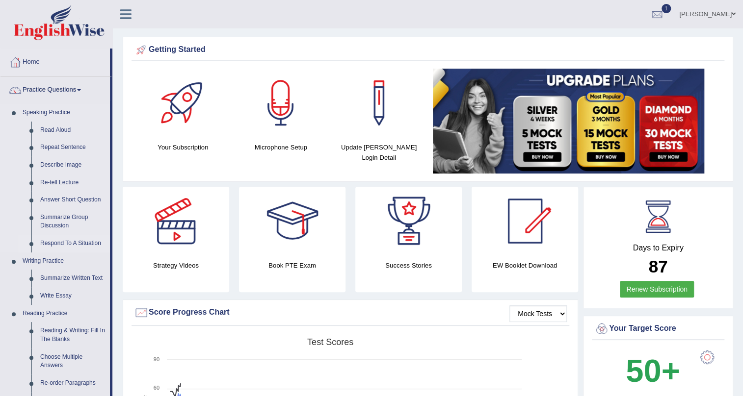
click at [64, 241] on link "Respond To A Situation" at bounding box center [73, 244] width 74 height 18
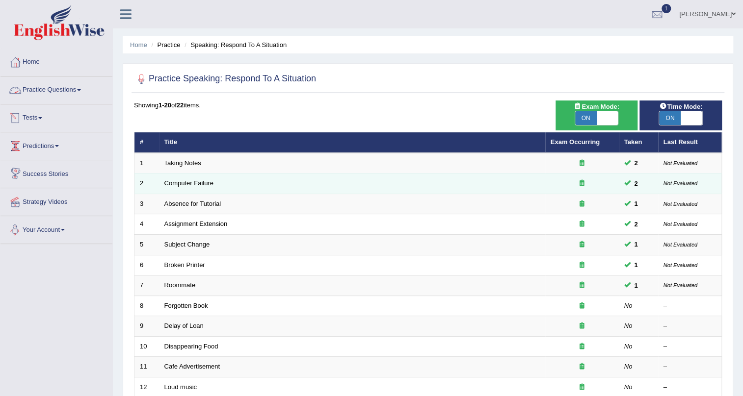
click at [179, 173] on tbody "1 Taking Notes 2 Not Evaluated 2 Computer Failure 2 Not Evaluated 3 Absence for…" at bounding box center [427, 357] width 587 height 408
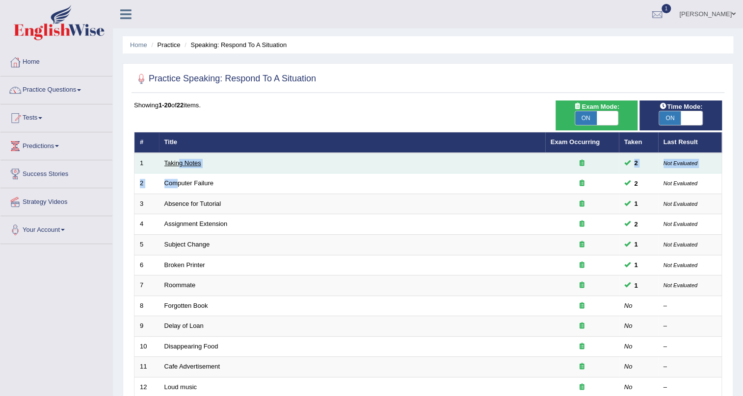
click at [167, 162] on link "Taking Notes" at bounding box center [182, 162] width 37 height 7
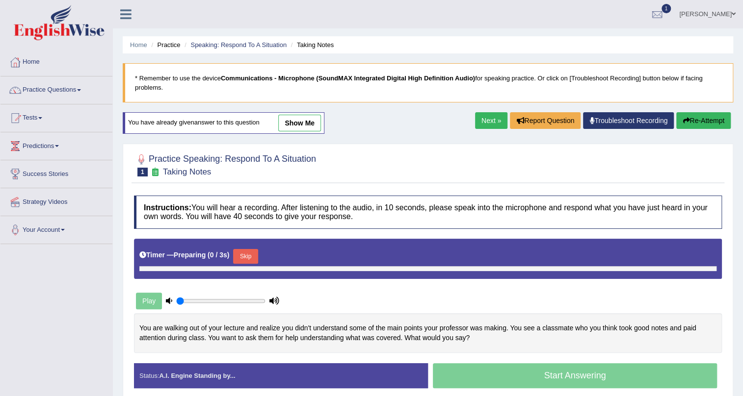
type input "0.75"
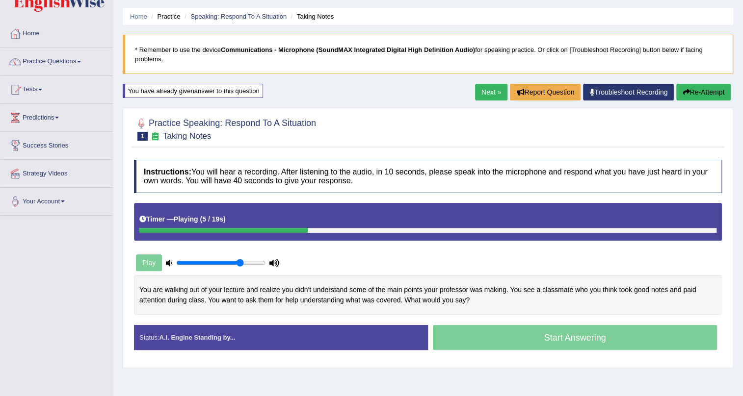
scroll to position [44, 0]
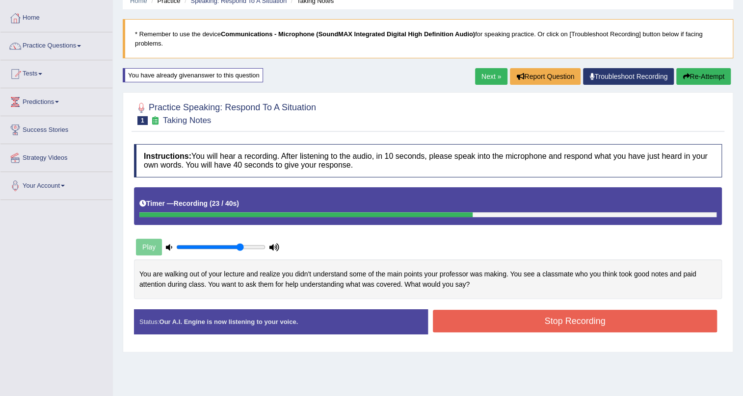
click at [609, 323] on button "Stop Recording" at bounding box center [575, 321] width 284 height 23
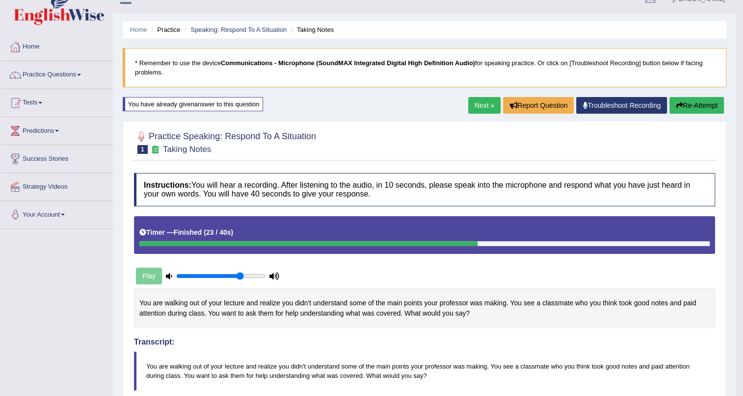
scroll to position [0, 0]
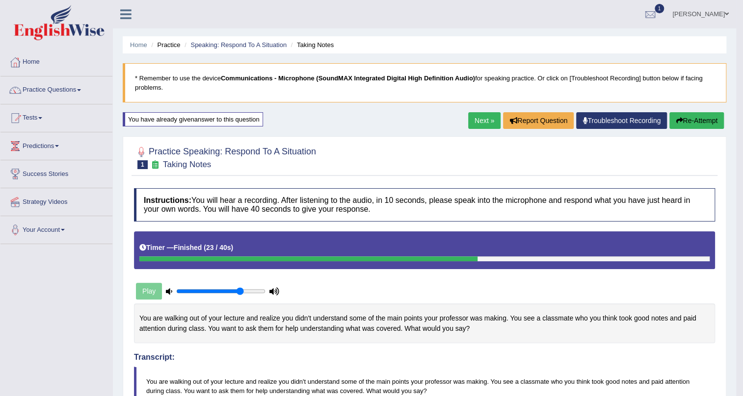
click at [472, 123] on link "Next »" at bounding box center [484, 120] width 32 height 17
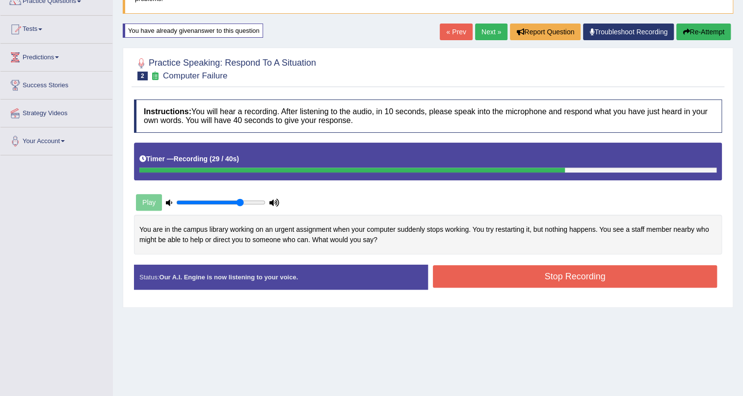
click at [663, 278] on button "Stop Recording" at bounding box center [575, 276] width 284 height 23
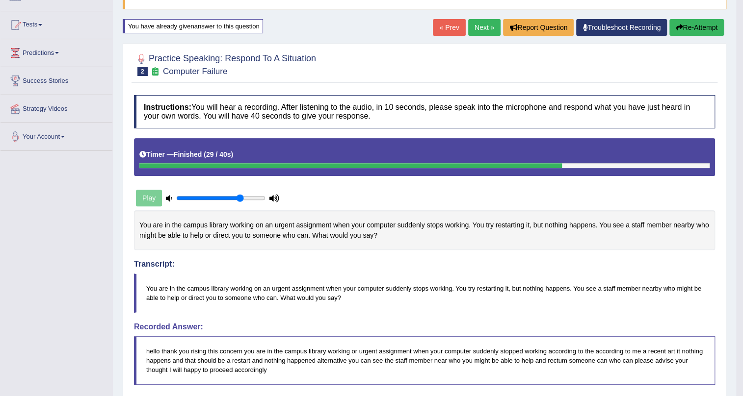
scroll to position [91, 0]
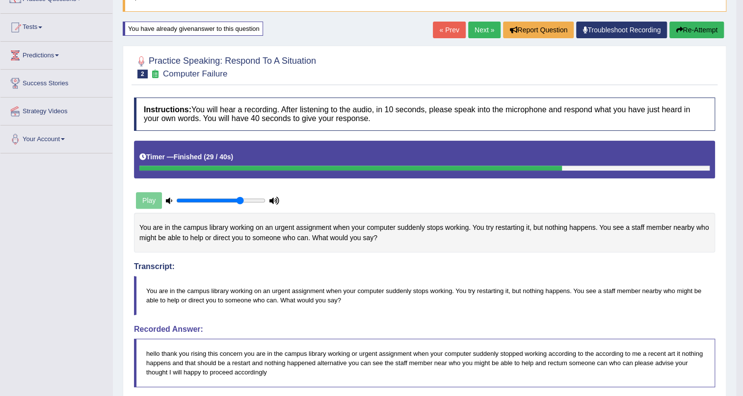
click at [478, 29] on link "Next »" at bounding box center [484, 30] width 32 height 17
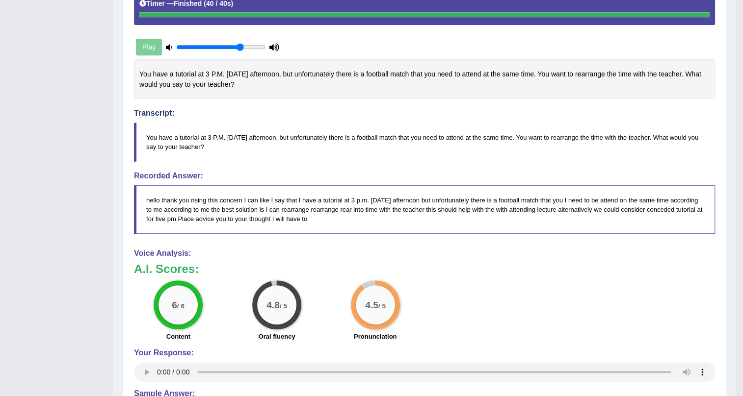
scroll to position [74, 0]
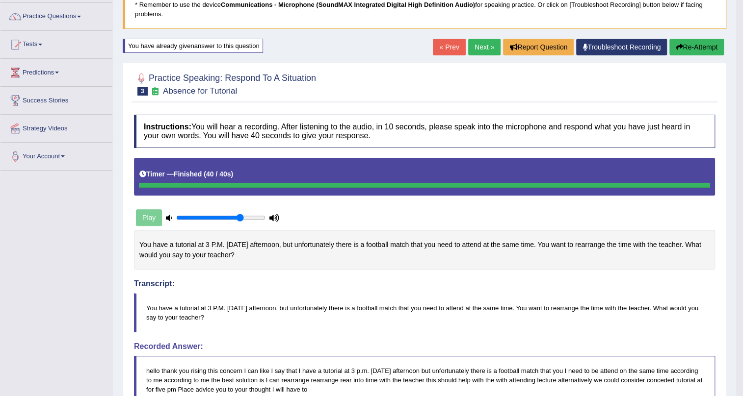
click at [475, 50] on link "Next »" at bounding box center [484, 47] width 32 height 17
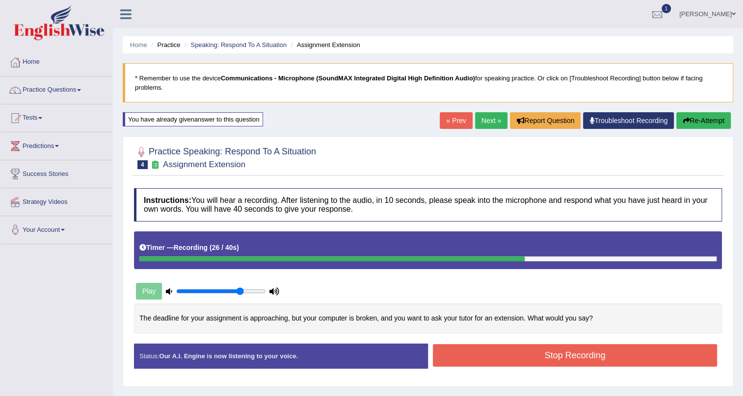
click at [506, 357] on button "Stop Recording" at bounding box center [575, 355] width 284 height 23
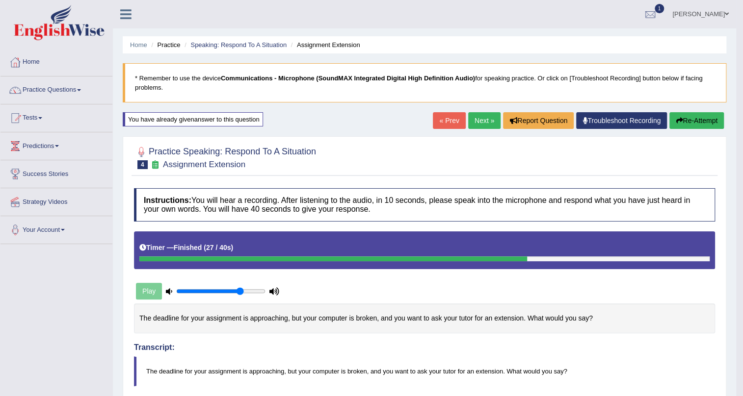
click at [481, 120] on link "Next »" at bounding box center [484, 120] width 32 height 17
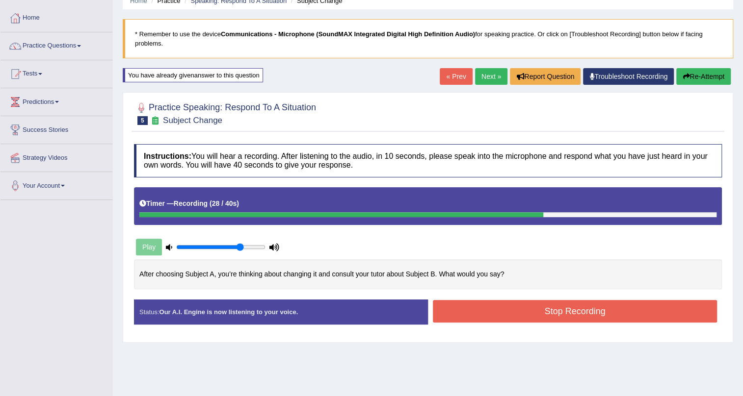
click at [477, 309] on button "Stop Recording" at bounding box center [575, 311] width 284 height 23
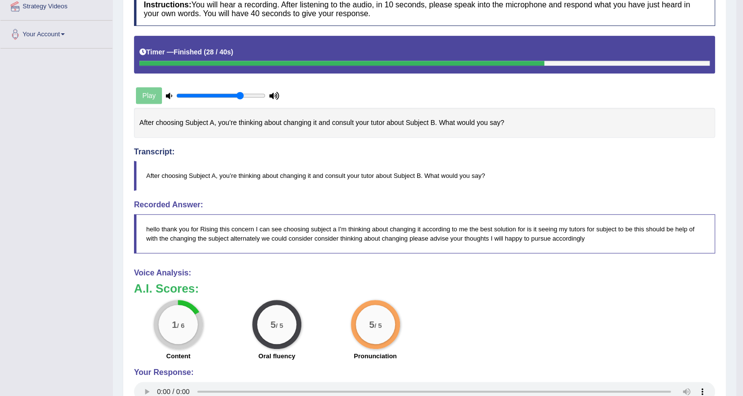
scroll to position [62, 0]
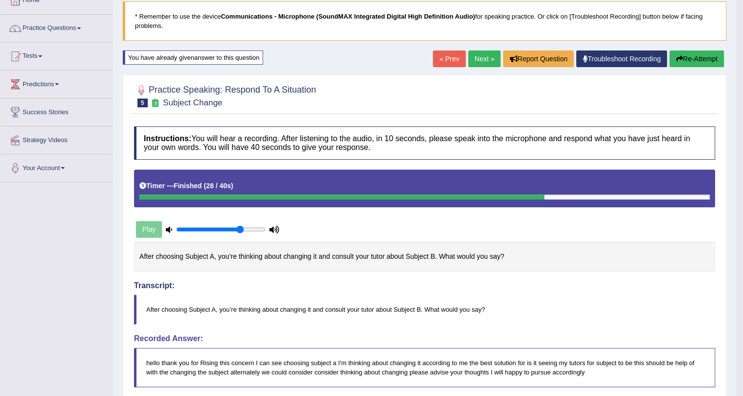
click at [477, 57] on link "Next »" at bounding box center [484, 59] width 32 height 17
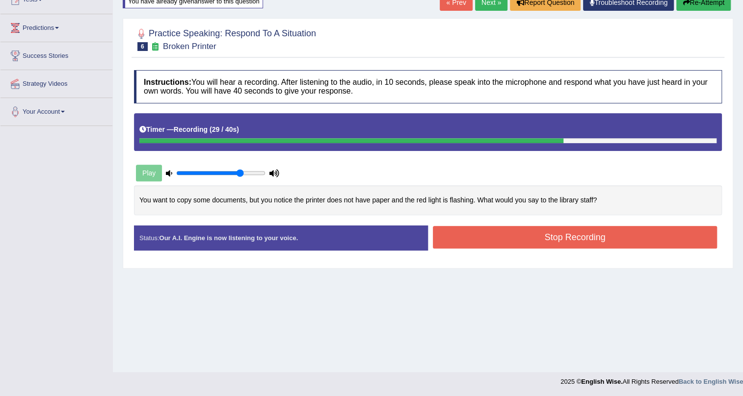
drag, startPoint x: 441, startPoint y: 235, endPoint x: 442, endPoint y: 242, distance: 6.9
click at [442, 235] on button "Stop Recording" at bounding box center [575, 237] width 284 height 23
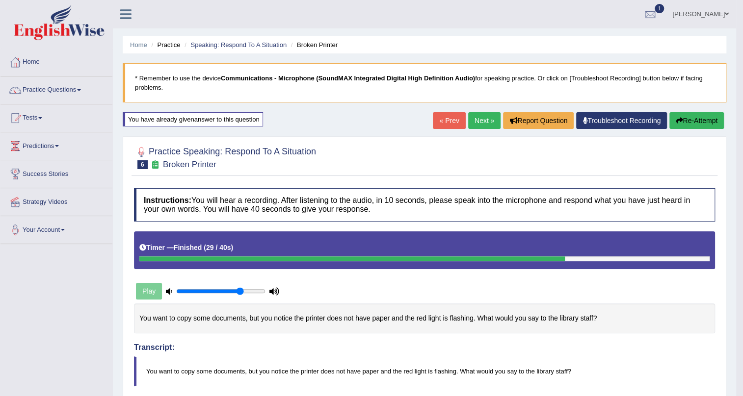
click at [471, 119] on link "Next »" at bounding box center [484, 120] width 32 height 17
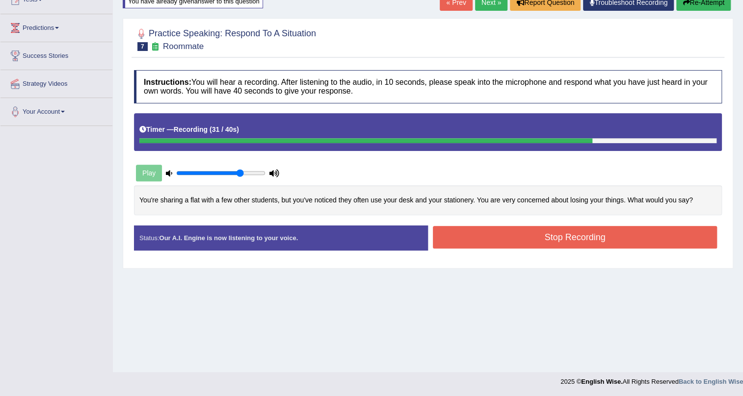
click at [559, 239] on button "Stop Recording" at bounding box center [575, 237] width 284 height 23
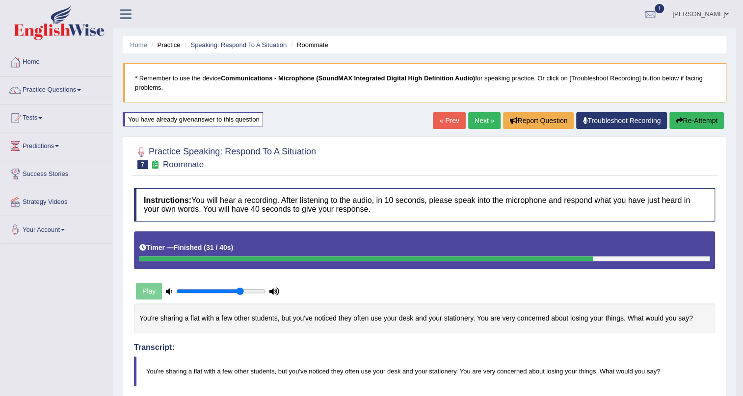
click at [477, 120] on link "Next »" at bounding box center [484, 120] width 32 height 17
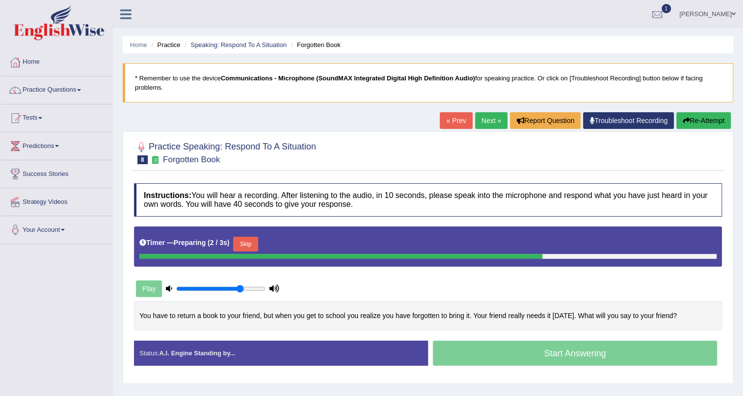
scroll to position [118, 0]
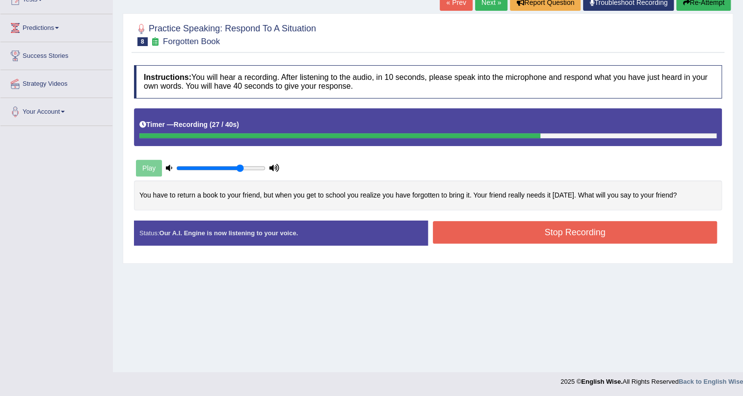
click at [492, 239] on button "Stop Recording" at bounding box center [575, 232] width 284 height 23
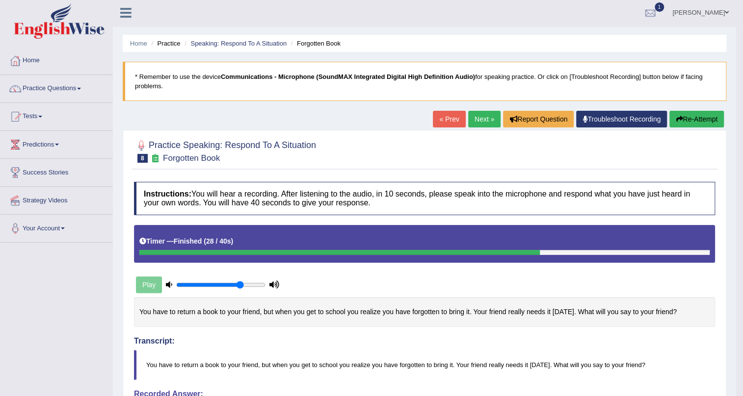
scroll to position [0, 0]
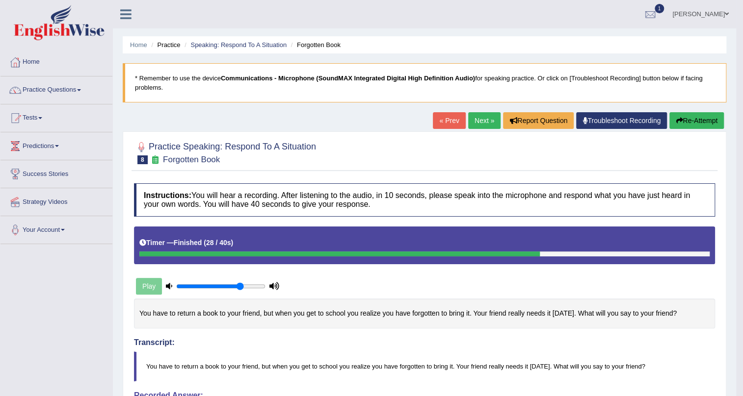
click at [480, 122] on link "Next »" at bounding box center [484, 120] width 32 height 17
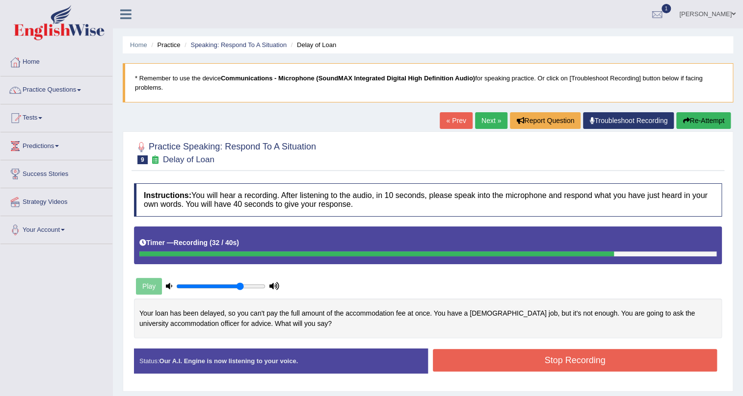
click at [626, 353] on button "Stop Recording" at bounding box center [575, 360] width 284 height 23
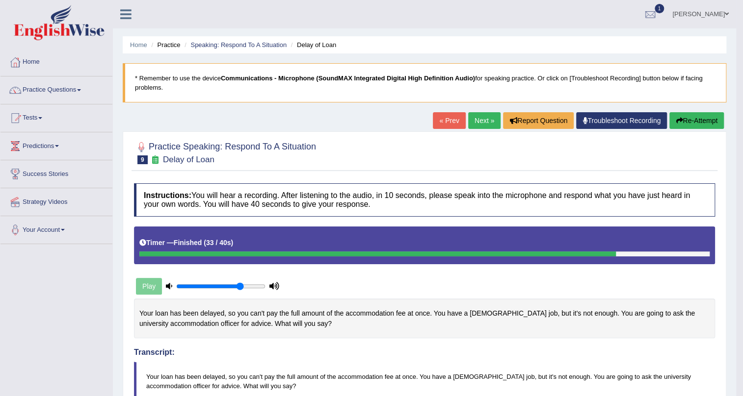
click at [484, 125] on link "Next »" at bounding box center [484, 120] width 32 height 17
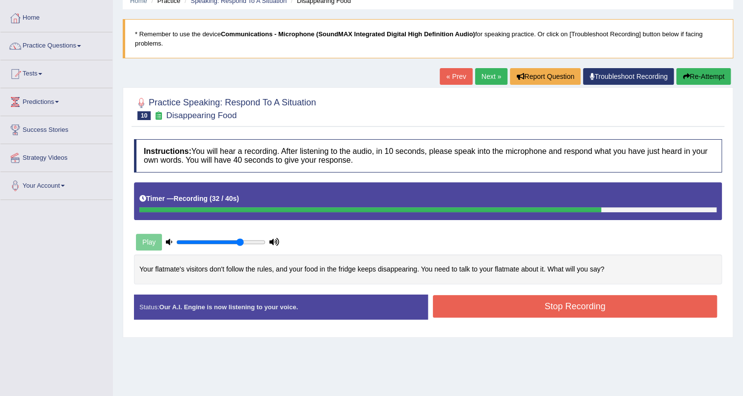
click at [525, 302] on button "Stop Recording" at bounding box center [575, 306] width 284 height 23
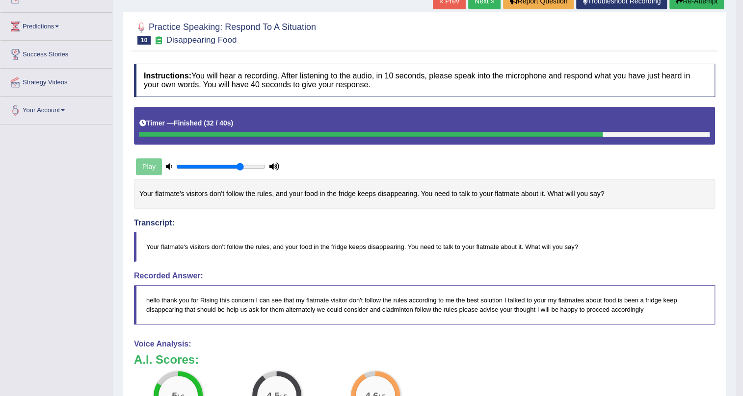
scroll to position [44, 0]
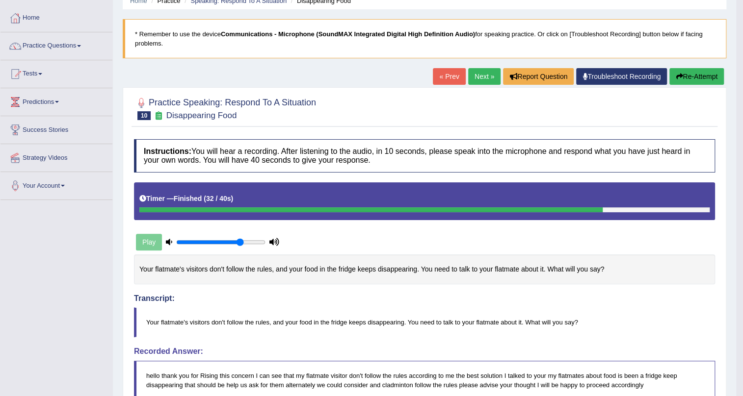
click at [488, 78] on link "Next »" at bounding box center [484, 76] width 32 height 17
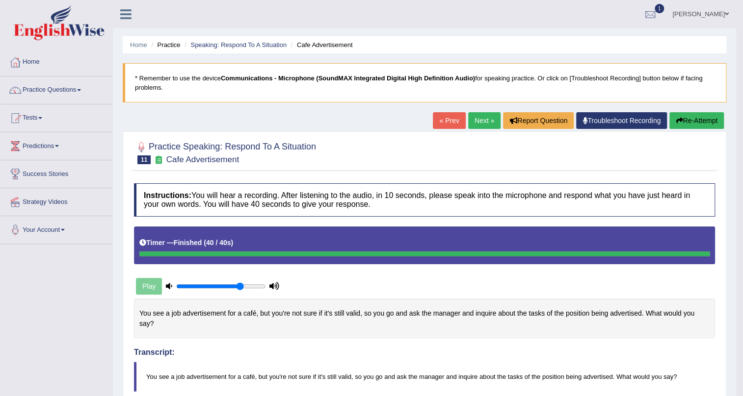
click at [488, 120] on link "Next »" at bounding box center [484, 120] width 32 height 17
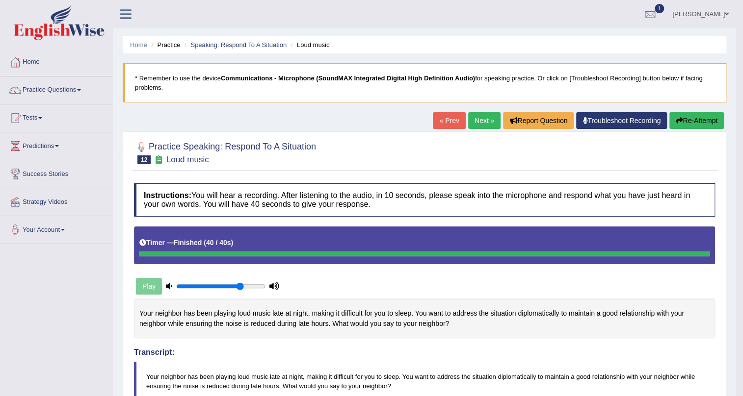
click at [478, 123] on link "Next »" at bounding box center [484, 120] width 32 height 17
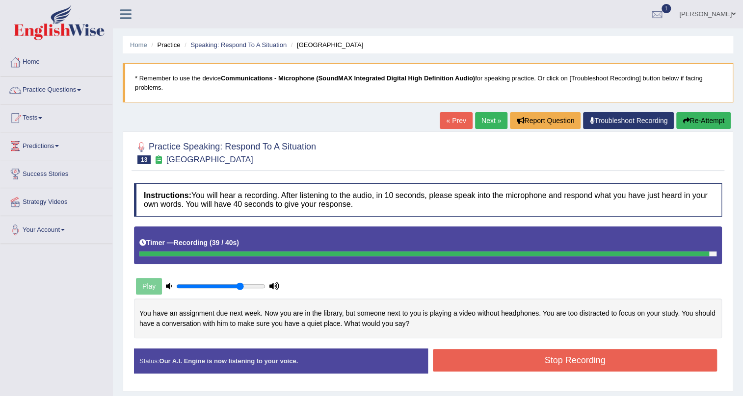
click at [570, 359] on button "Stop Recording" at bounding box center [575, 360] width 284 height 23
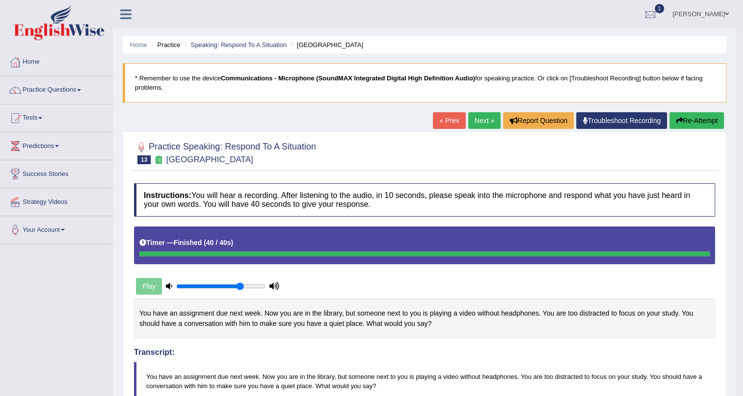
click at [477, 115] on link "Next »" at bounding box center [484, 120] width 32 height 17
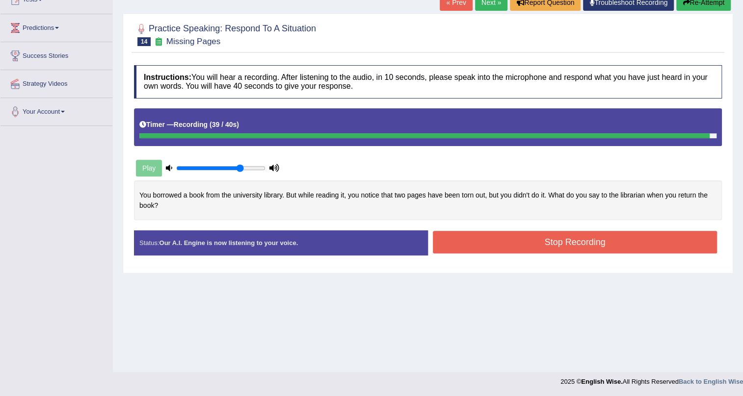
click at [441, 246] on button "Stop Recording" at bounding box center [575, 242] width 284 height 23
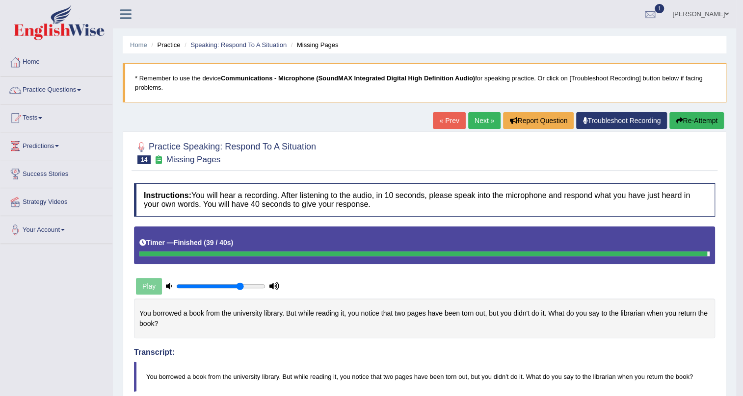
click at [481, 120] on link "Next »" at bounding box center [484, 120] width 32 height 17
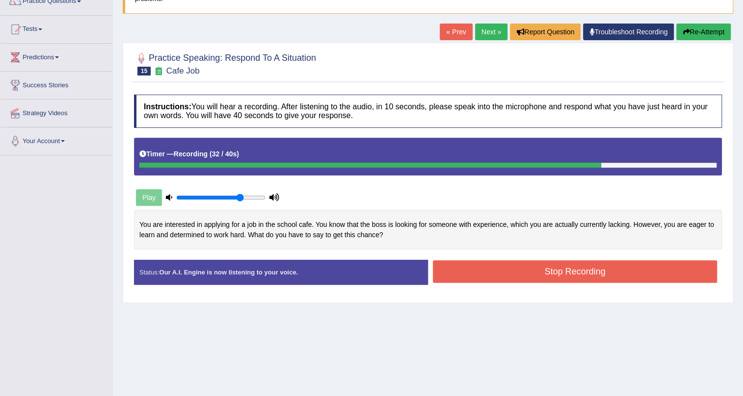
click at [612, 274] on button "Stop Recording" at bounding box center [575, 272] width 284 height 23
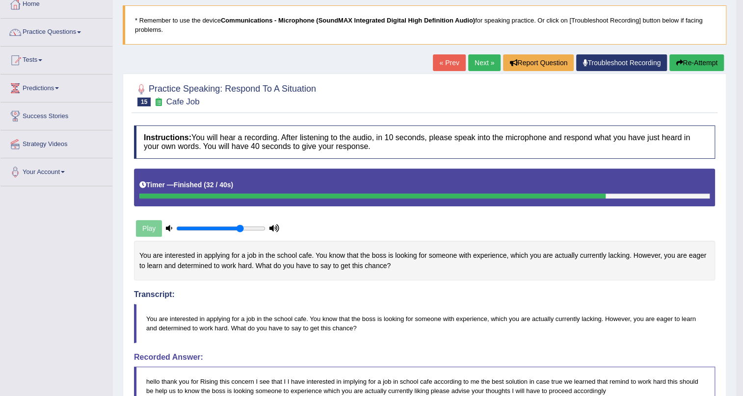
scroll to position [44, 0]
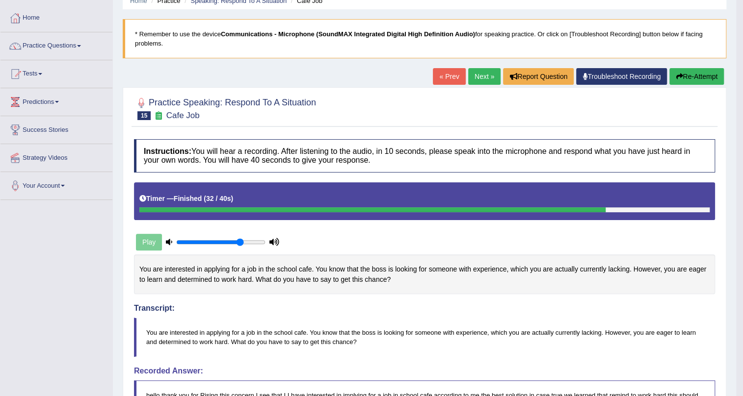
click at [485, 81] on link "Next »" at bounding box center [484, 76] width 32 height 17
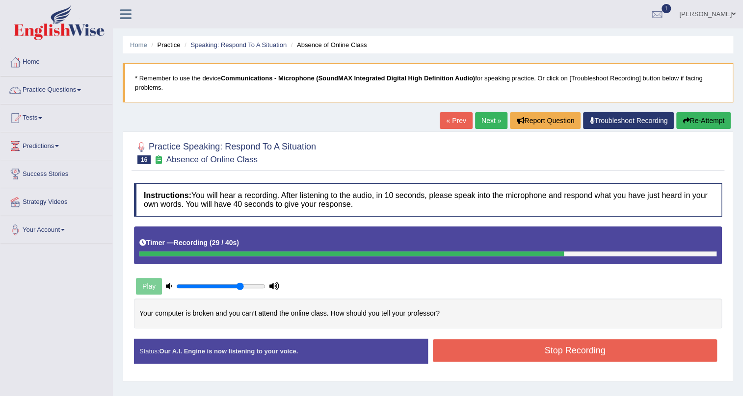
drag, startPoint x: 545, startPoint y: 343, endPoint x: 540, endPoint y: 348, distance: 6.9
click at [544, 346] on button "Stop Recording" at bounding box center [575, 350] width 284 height 23
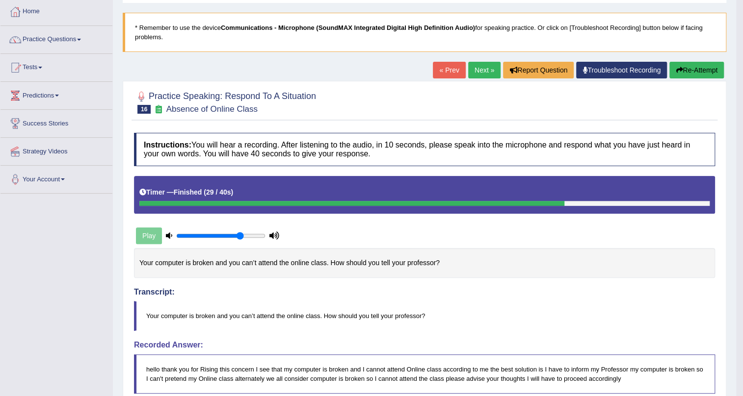
scroll to position [44, 0]
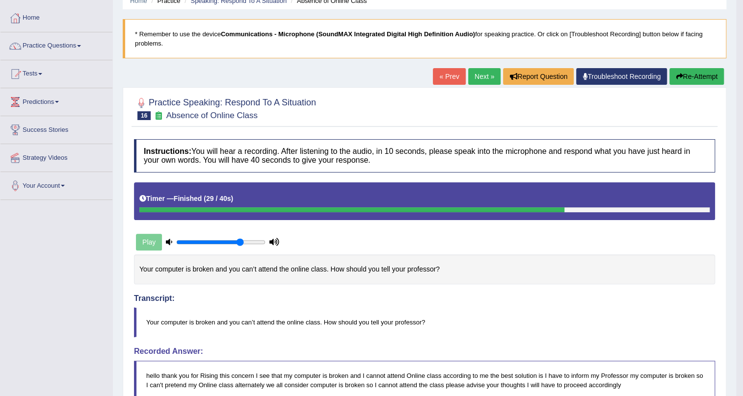
click at [485, 73] on link "Next »" at bounding box center [484, 76] width 32 height 17
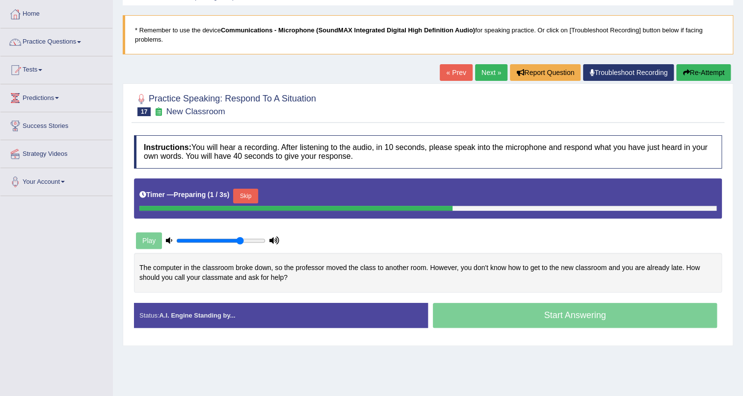
scroll to position [118, 0]
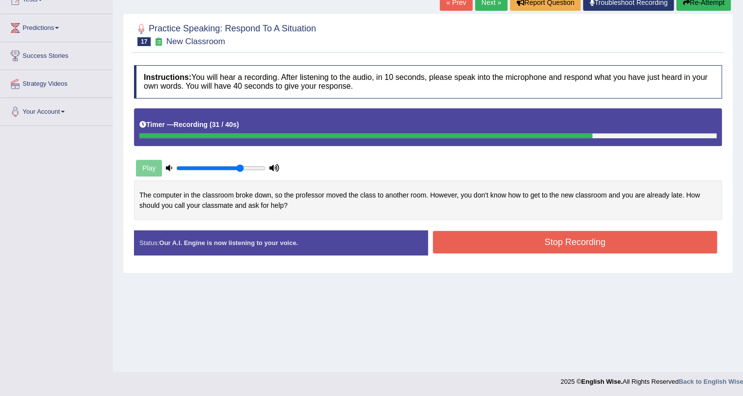
click at [506, 242] on button "Stop Recording" at bounding box center [575, 242] width 284 height 23
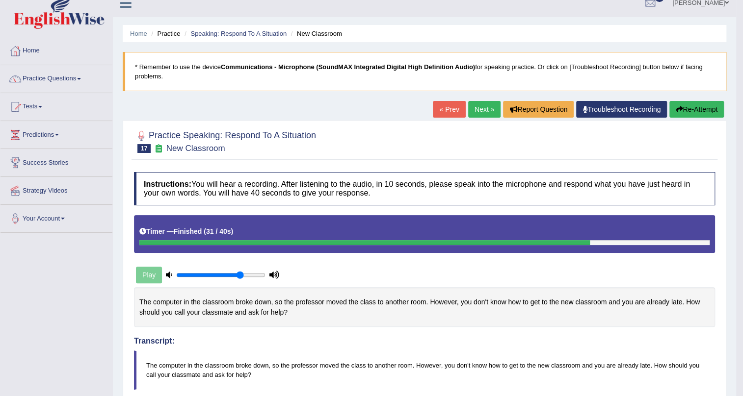
scroll to position [0, 0]
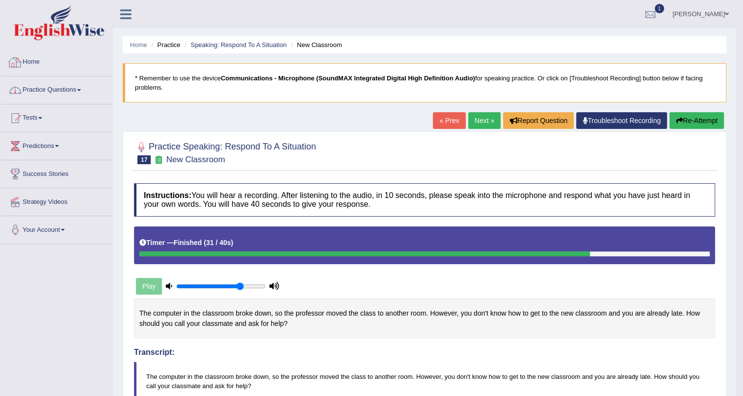
click at [57, 87] on link "Practice Questions" at bounding box center [56, 89] width 112 height 25
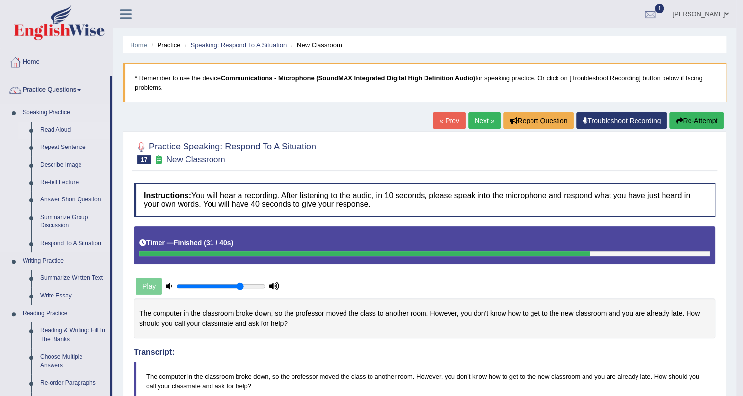
click at [55, 131] on link "Read Aloud" at bounding box center [73, 131] width 74 height 18
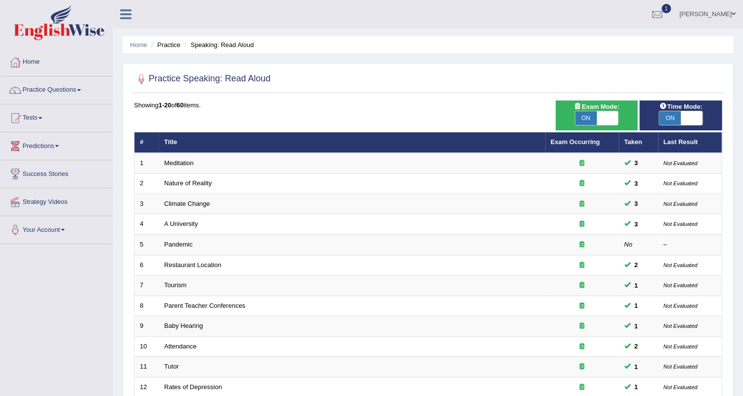
scroll to position [252, 0]
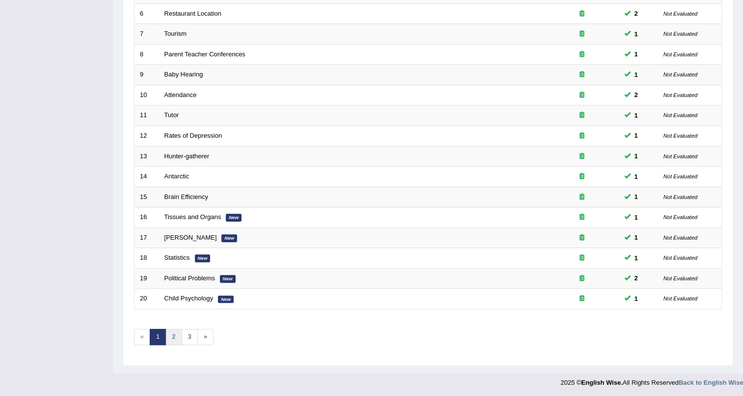
click at [172, 339] on link "2" at bounding box center [173, 337] width 16 height 16
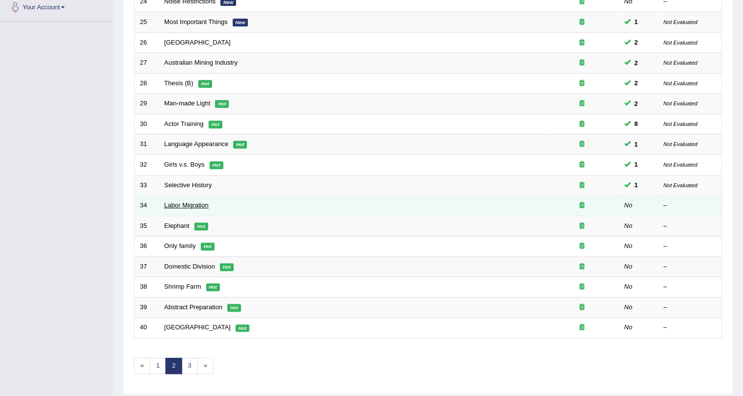
click at [186, 202] on link "Labor Migration" at bounding box center [186, 205] width 44 height 7
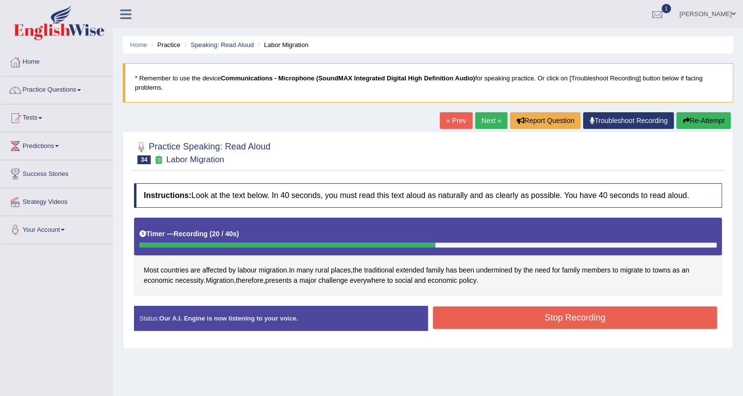
click at [464, 310] on button "Stop Recording" at bounding box center [575, 318] width 284 height 23
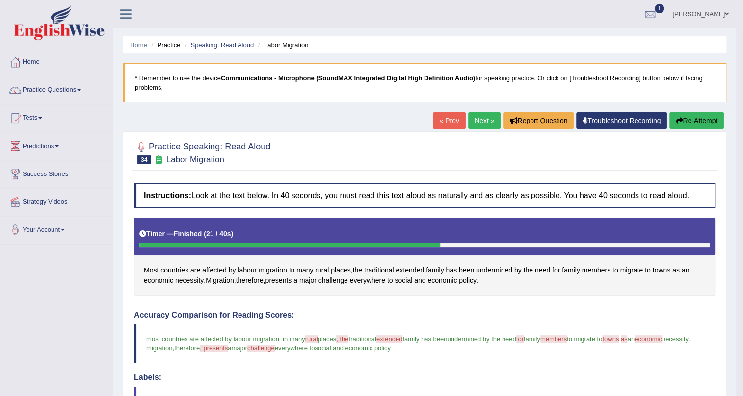
click at [479, 126] on link "Next »" at bounding box center [484, 120] width 32 height 17
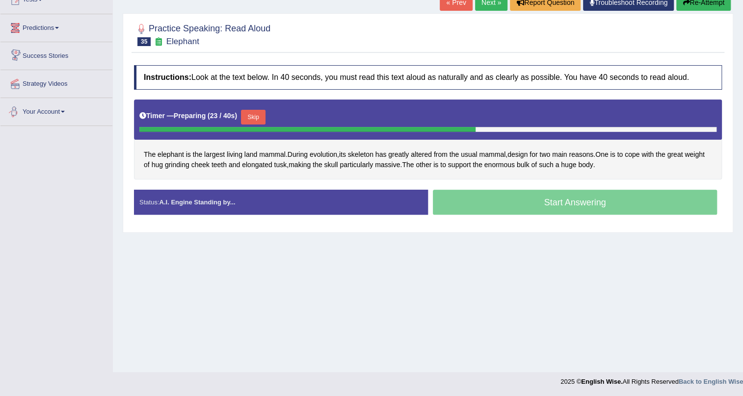
click at [483, 5] on link "Next »" at bounding box center [491, 2] width 32 height 17
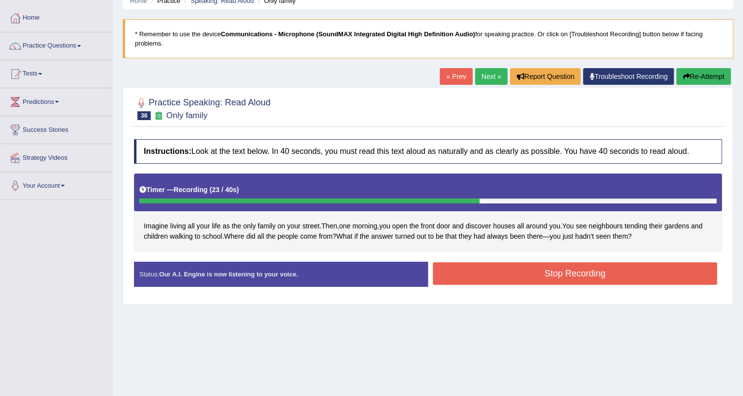
click at [496, 282] on button "Stop Recording" at bounding box center [575, 273] width 284 height 23
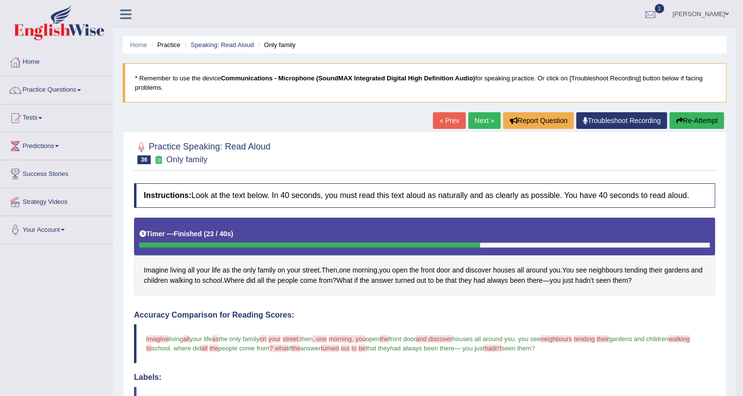
click at [479, 113] on link "Next »" at bounding box center [484, 120] width 32 height 17
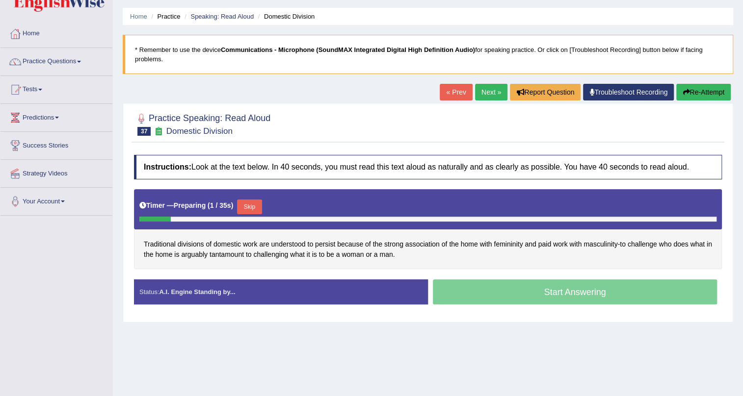
scroll to position [44, 0]
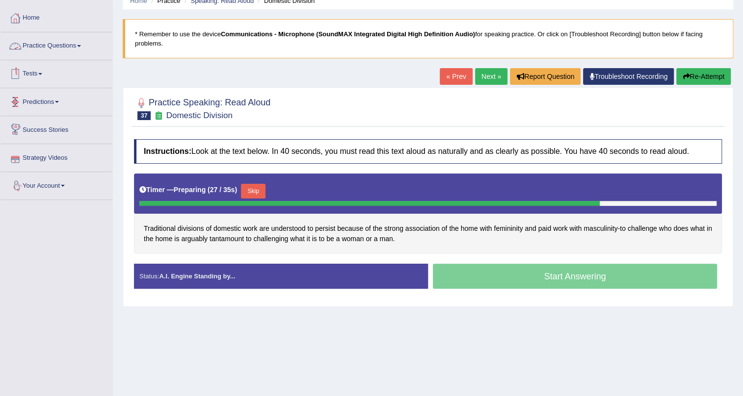
click at [76, 50] on link "Practice Questions" at bounding box center [56, 44] width 112 height 25
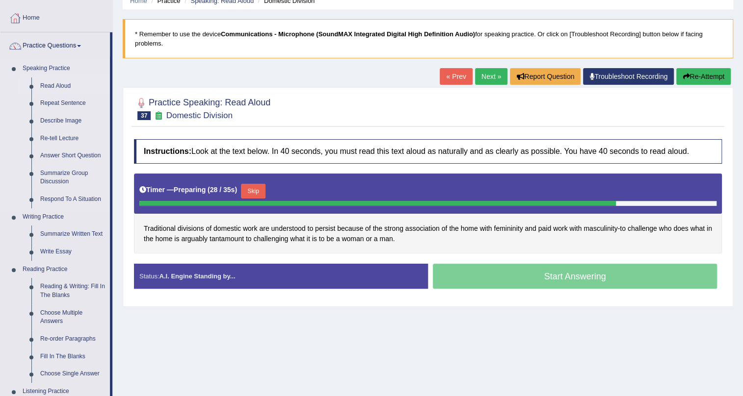
click at [55, 84] on link "Read Aloud" at bounding box center [73, 87] width 74 height 18
